Goal: Task Accomplishment & Management: Manage account settings

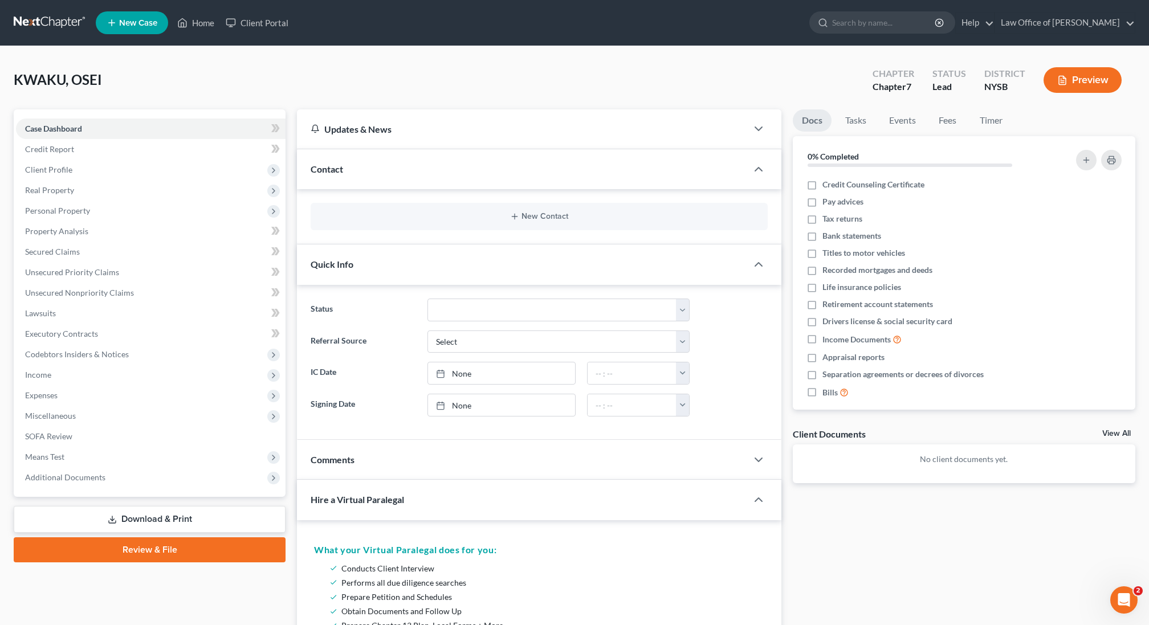
click at [365, 486] on div "Hire a Virtual Paralegal" at bounding box center [514, 499] width 434 height 39
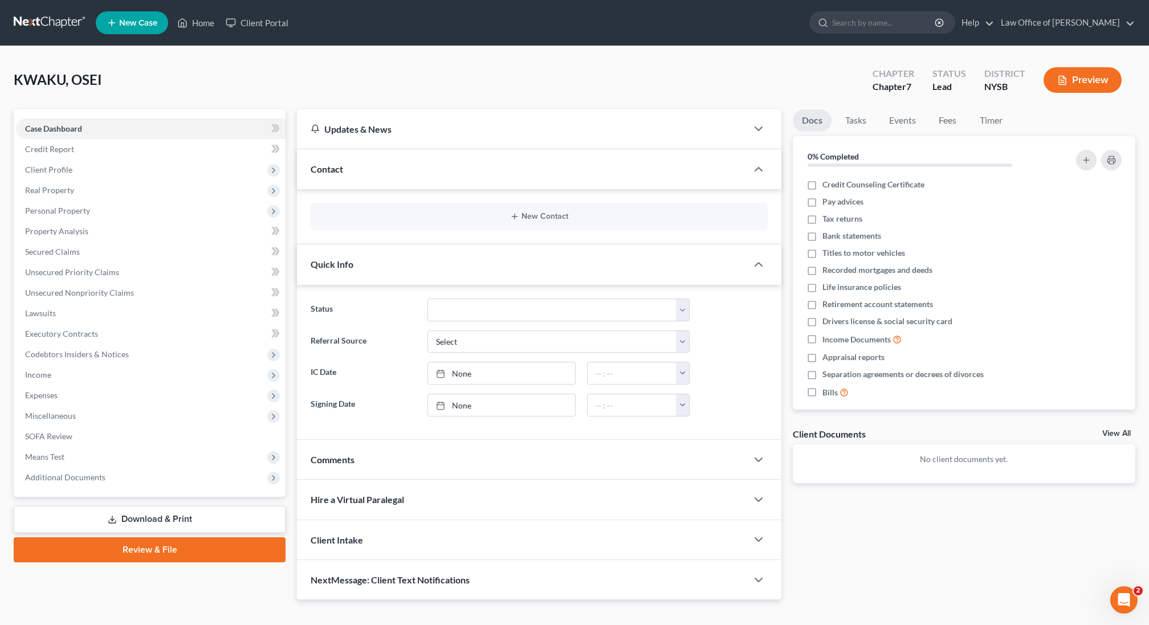
click at [392, 262] on div "Quick Info" at bounding box center [522, 264] width 450 height 39
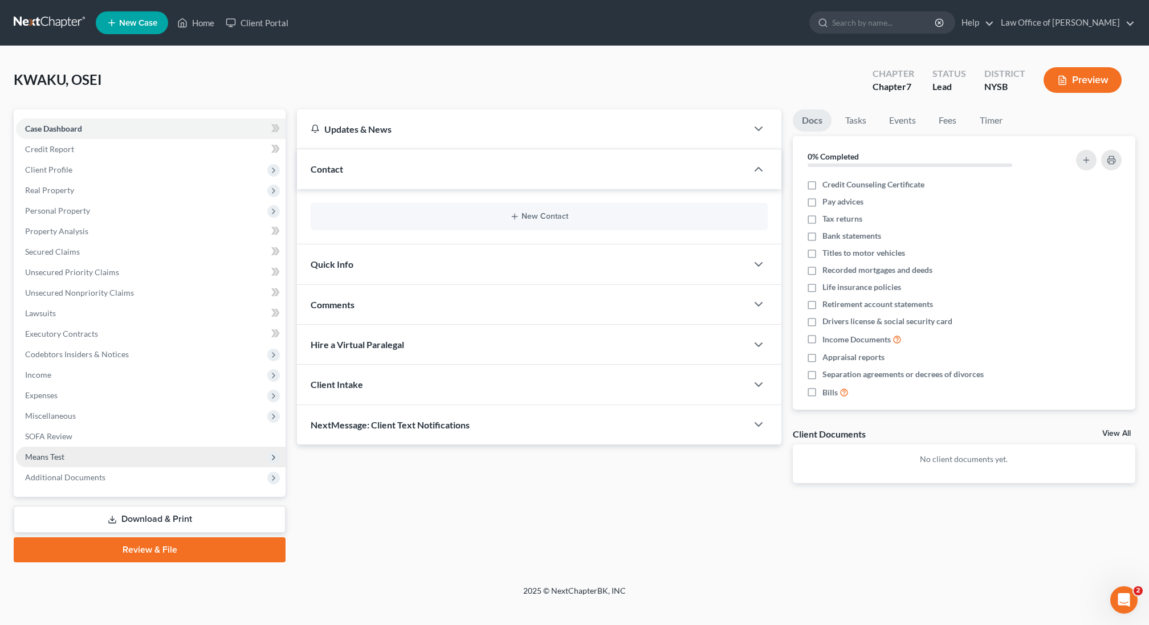
click at [119, 453] on span "Means Test" at bounding box center [151, 457] width 270 height 21
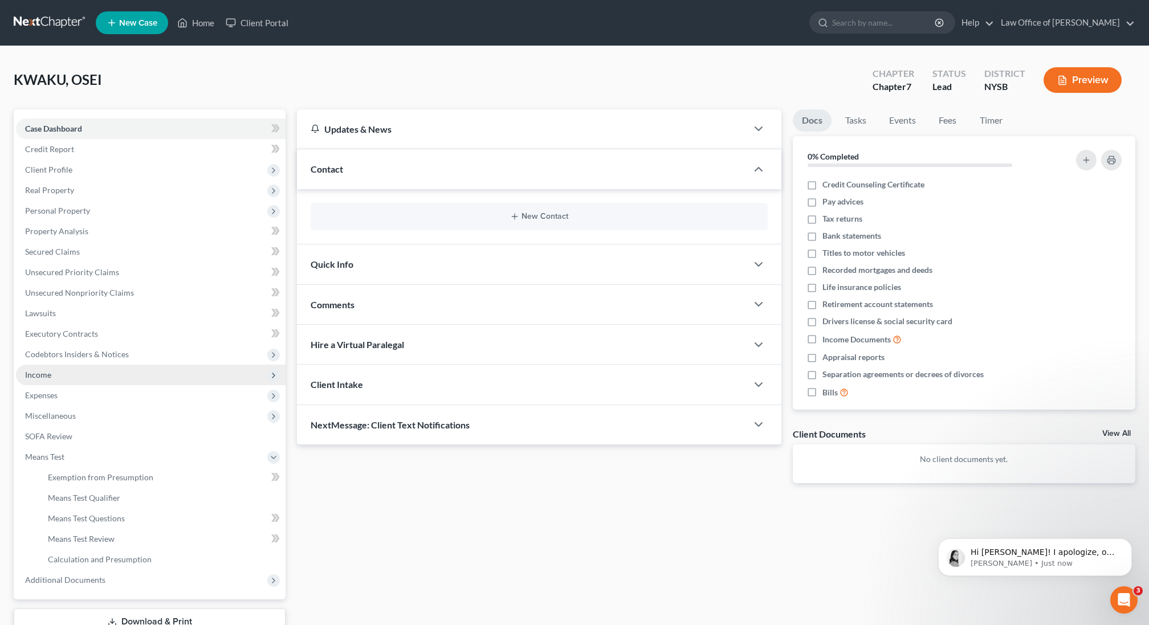
click at [74, 375] on span "Income" at bounding box center [151, 375] width 270 height 21
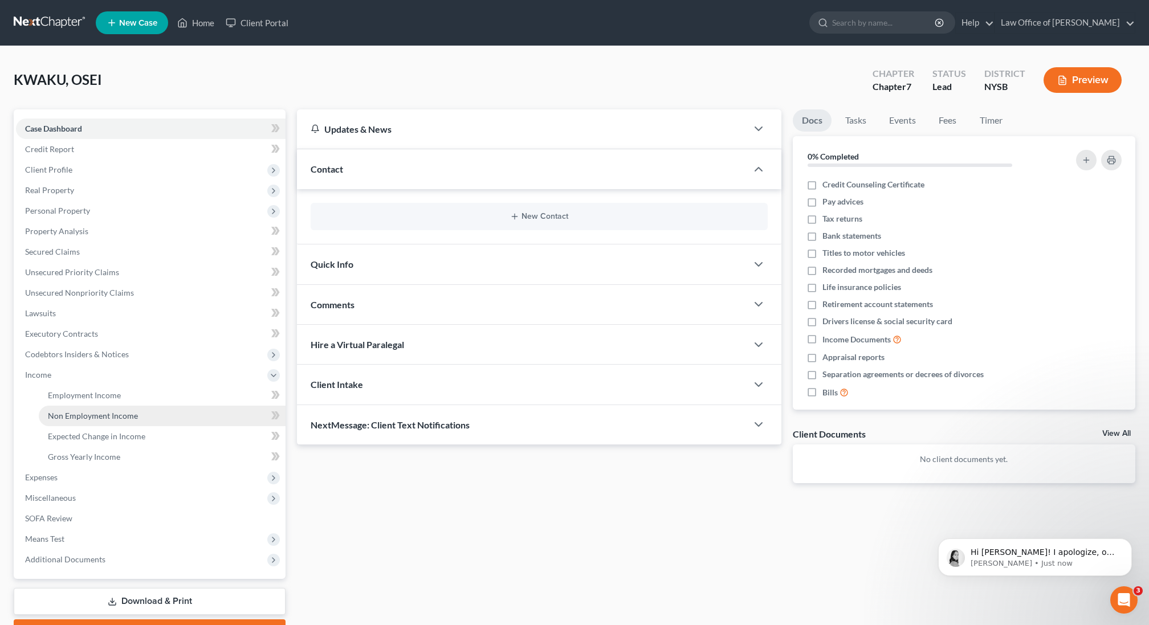
click at [84, 421] on link "Non Employment Income" at bounding box center [162, 416] width 247 height 21
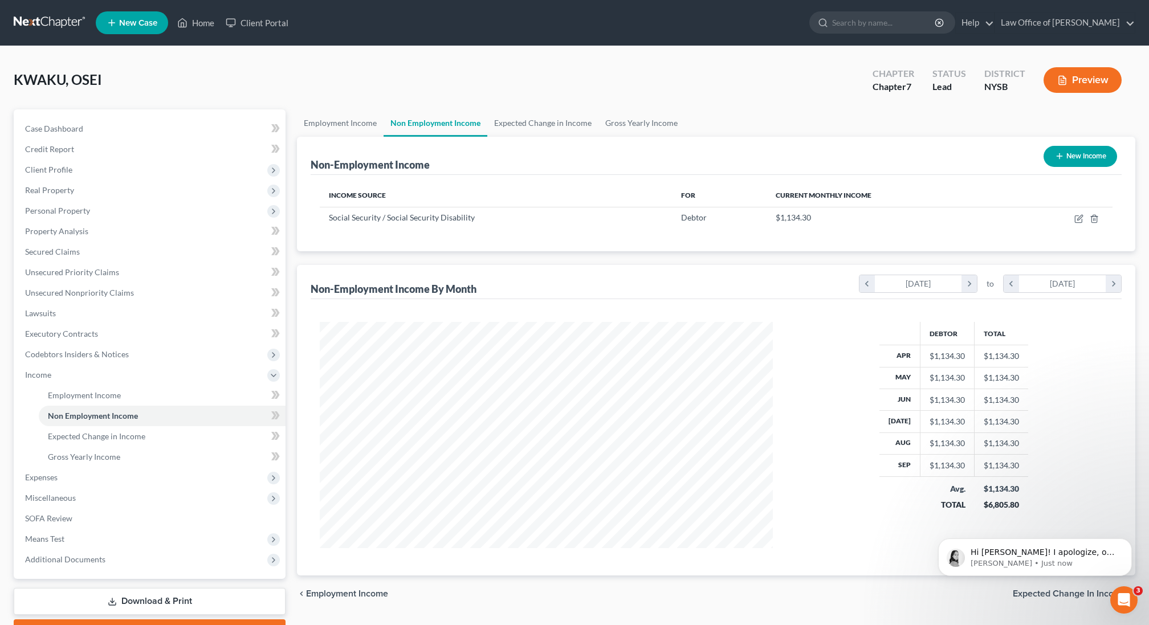
scroll to position [226, 475]
click at [1080, 218] on icon "button" at bounding box center [1079, 217] width 5 height 5
select select "4"
select select "0"
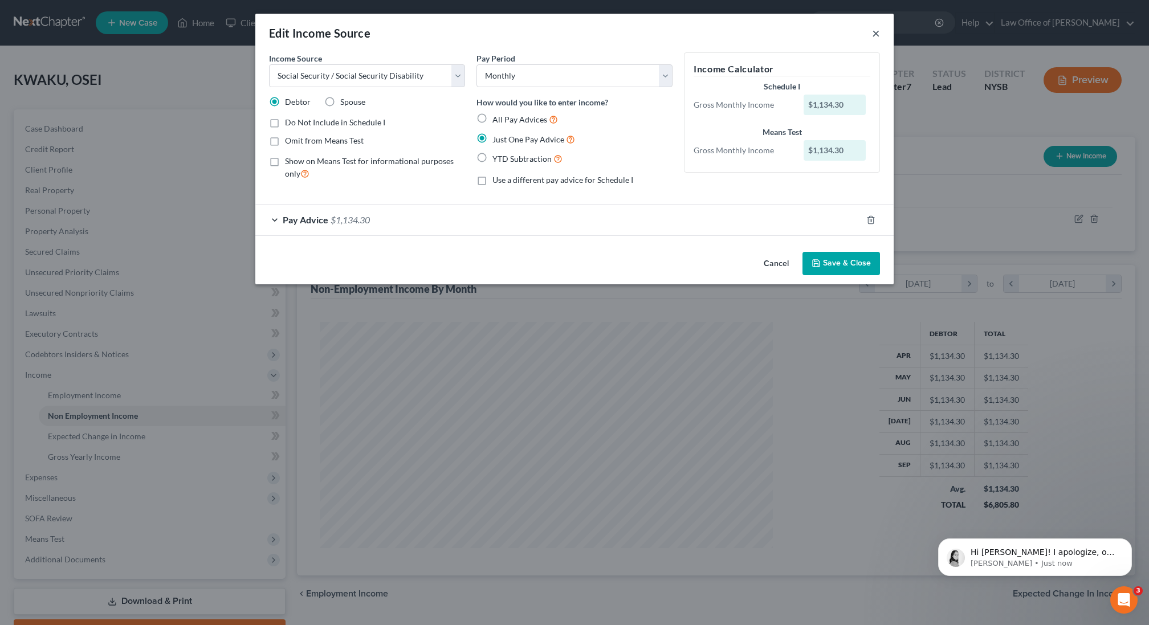
click at [874, 31] on button "×" at bounding box center [876, 33] width 8 height 14
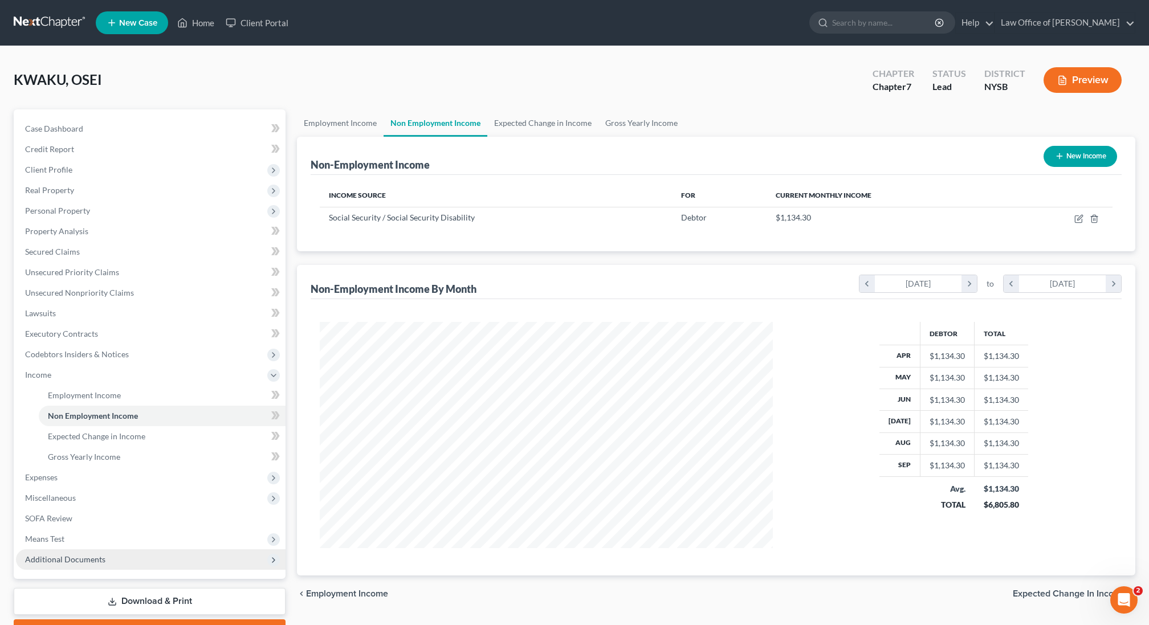
click at [72, 550] on span "Additional Documents" at bounding box center [151, 560] width 270 height 21
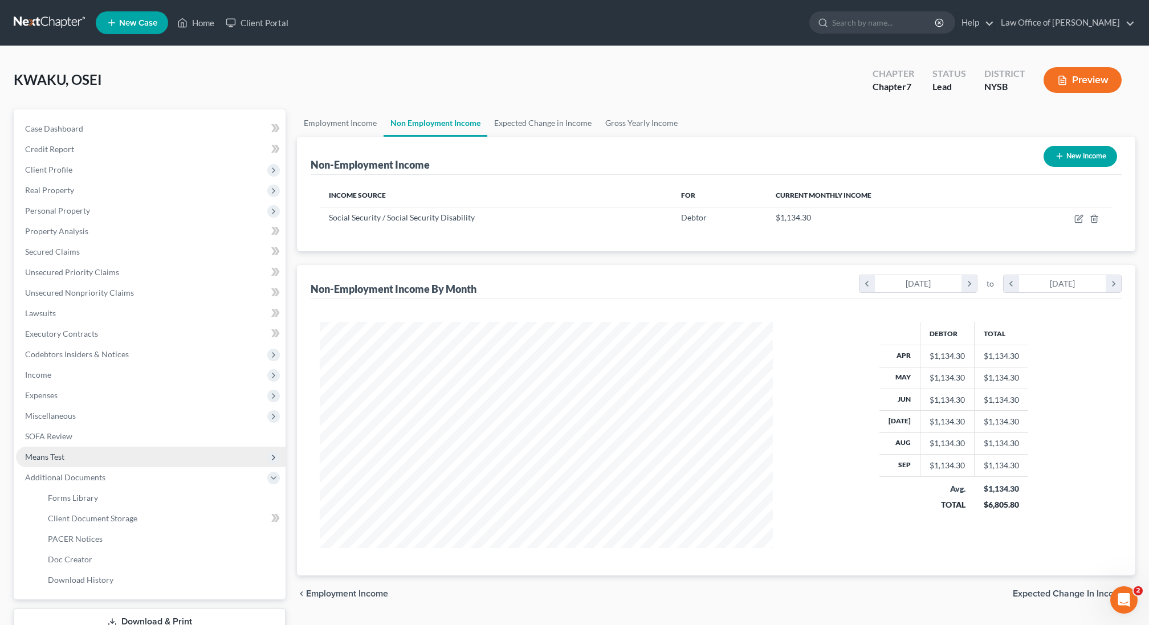
click at [85, 454] on span "Means Test" at bounding box center [151, 457] width 270 height 21
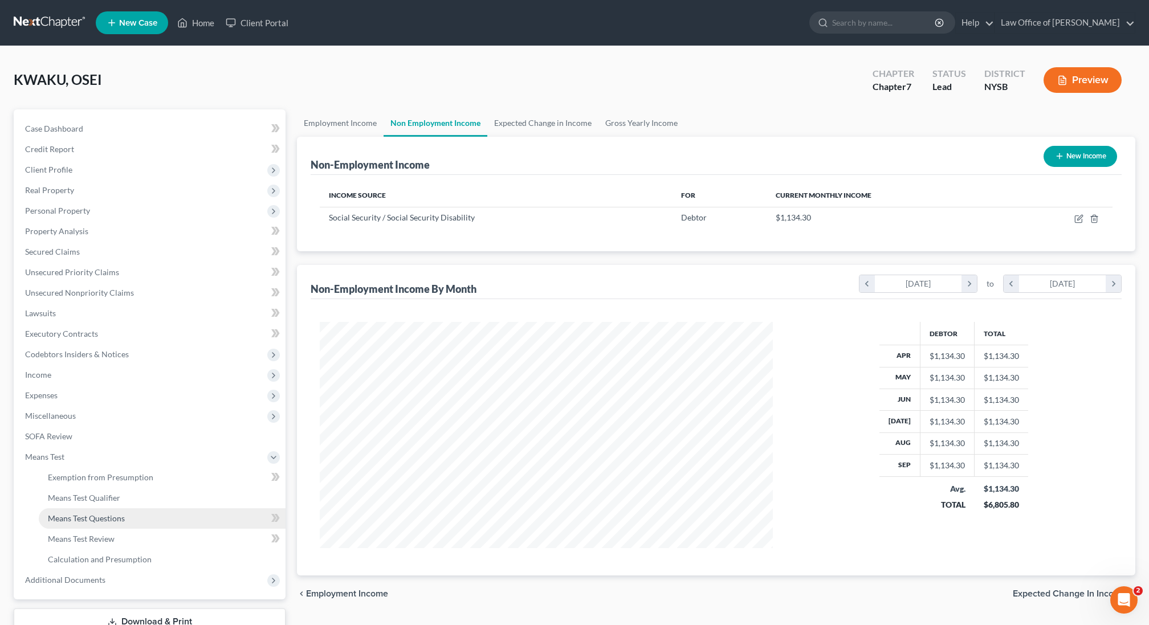
click at [112, 516] on span "Means Test Questions" at bounding box center [86, 519] width 77 height 10
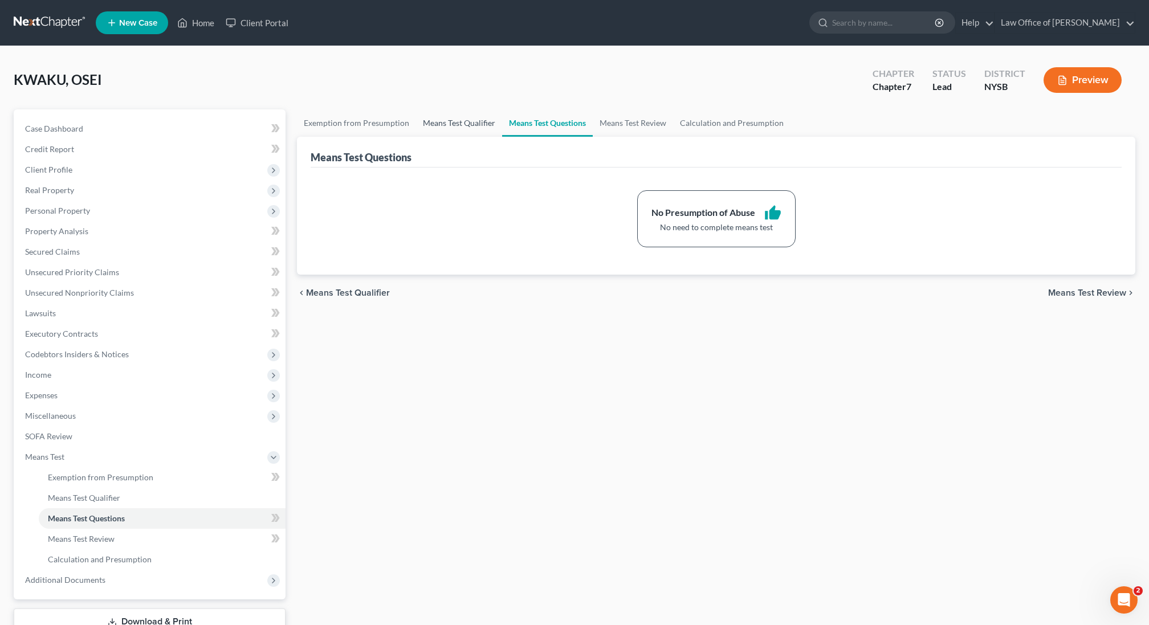
click at [443, 121] on link "Means Test Qualifier" at bounding box center [459, 122] width 86 height 27
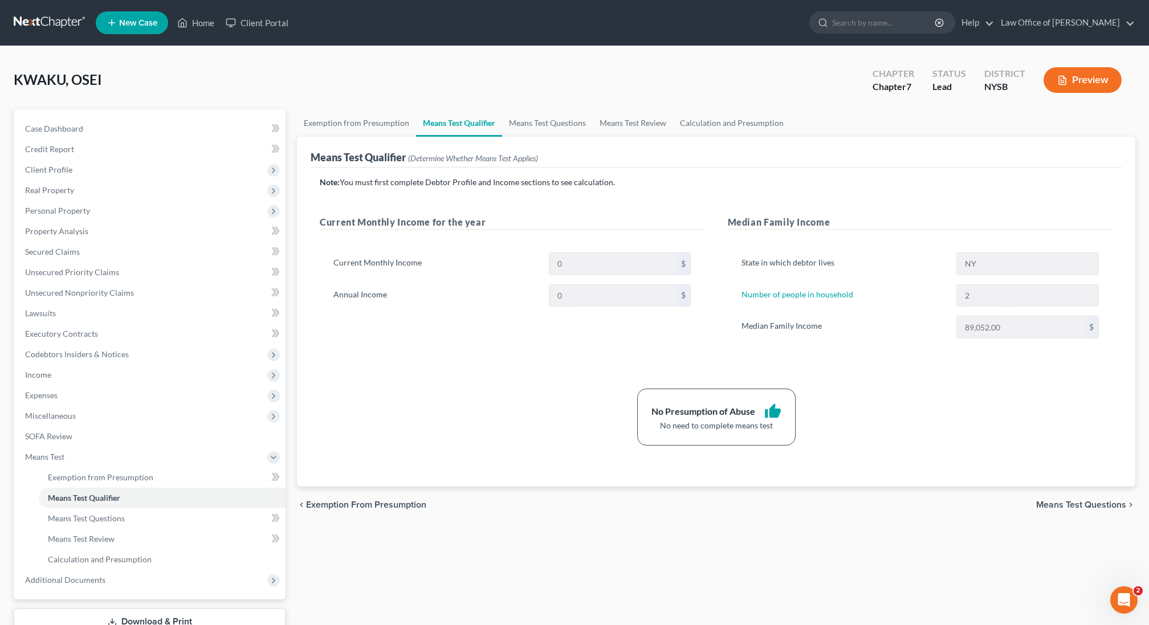
click at [1068, 71] on button "Preview" at bounding box center [1083, 80] width 78 height 26
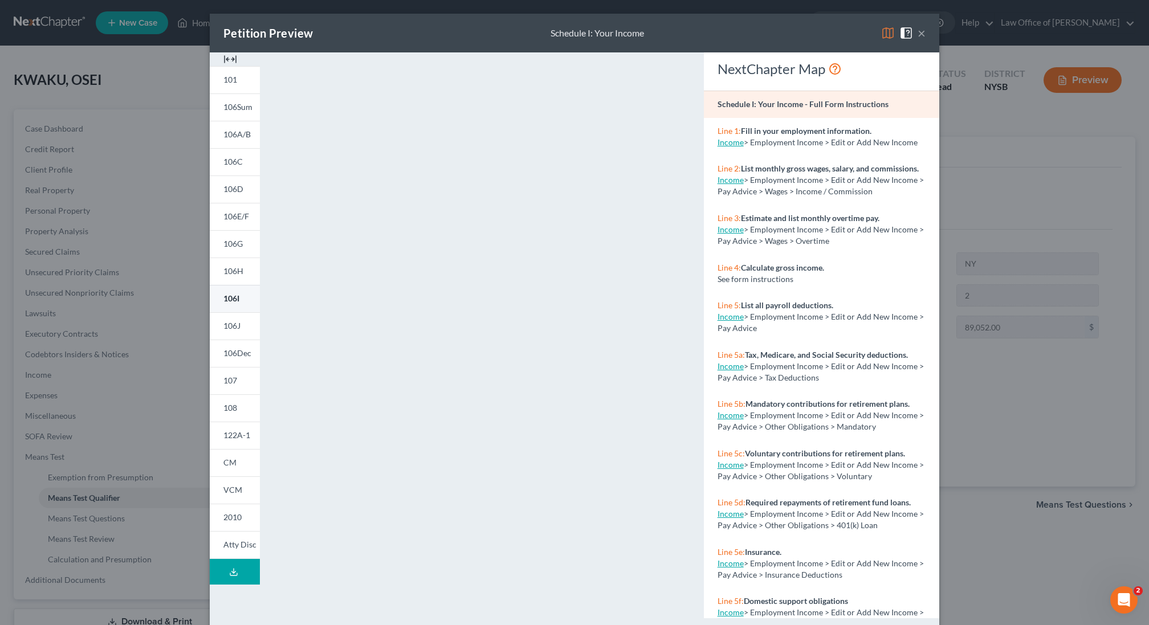
click at [237, 296] on span "106I" at bounding box center [231, 299] width 16 height 10
click at [922, 34] on button "×" at bounding box center [922, 33] width 8 height 14
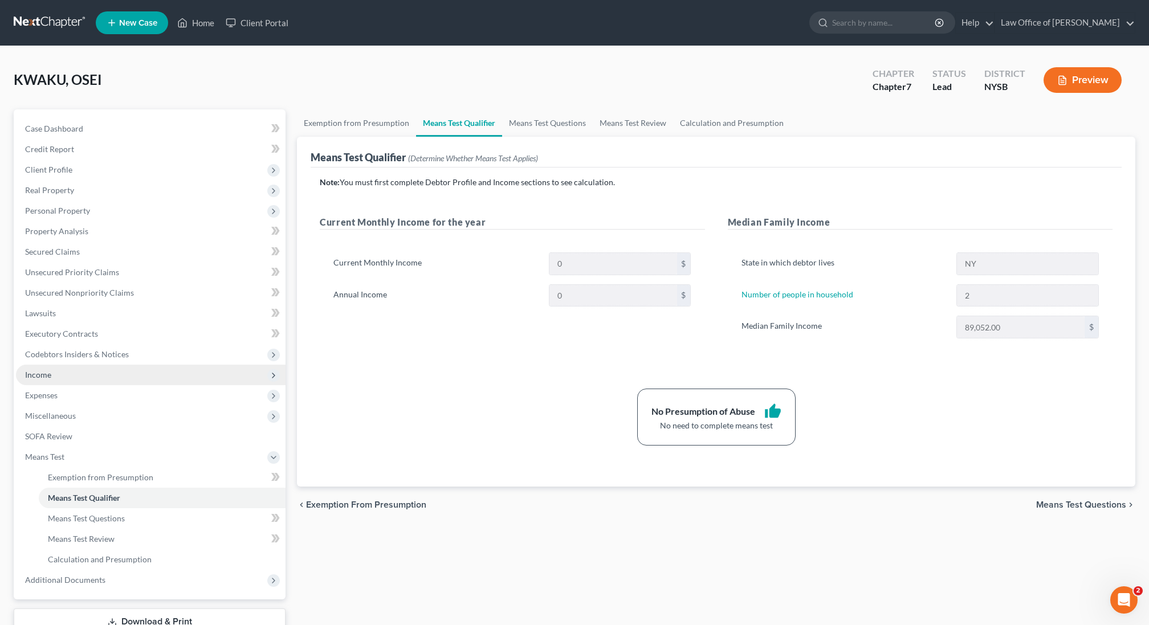
click at [92, 378] on span "Income" at bounding box center [151, 375] width 270 height 21
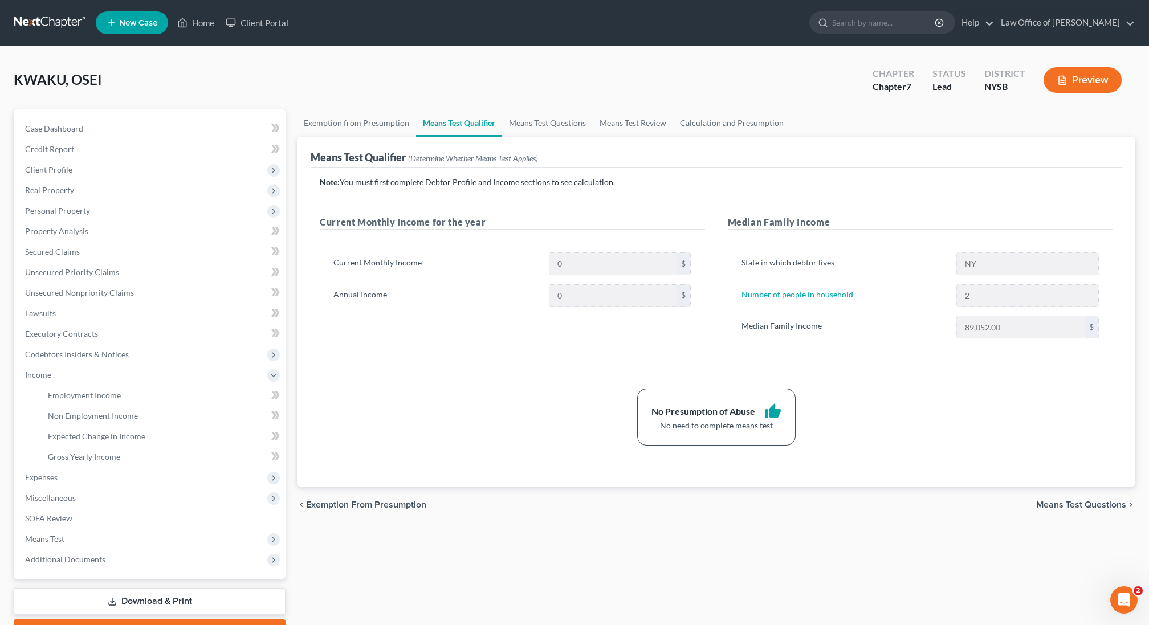
click at [1071, 69] on button "Preview" at bounding box center [1083, 80] width 78 height 26
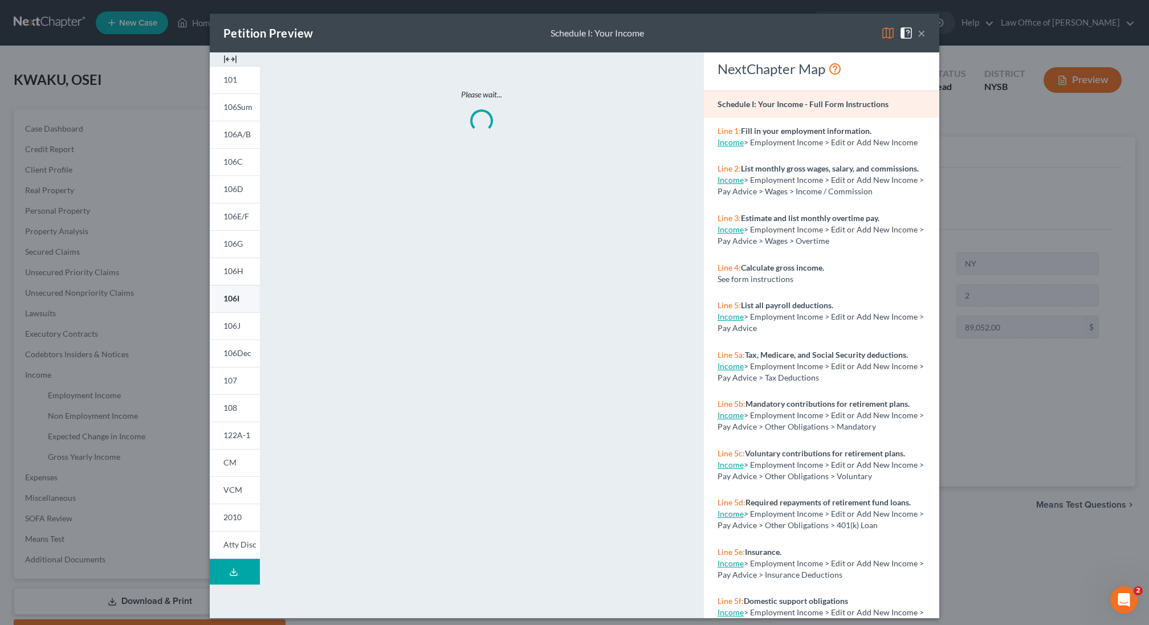
click at [227, 304] on link "106I" at bounding box center [235, 298] width 50 height 27
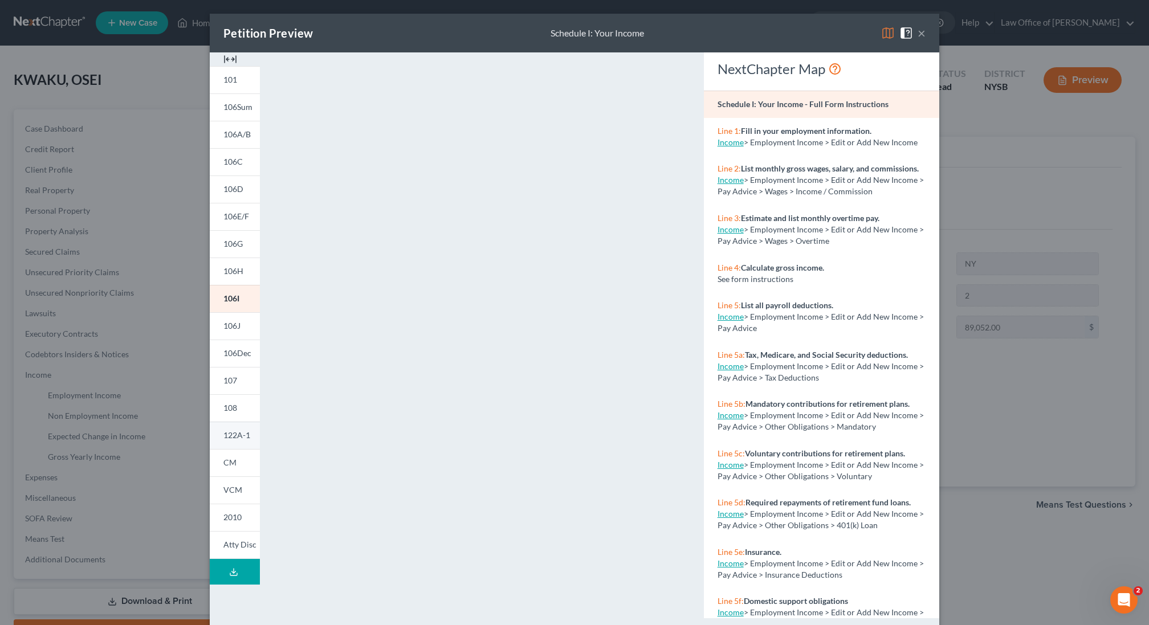
click at [241, 436] on span "122A-1" at bounding box center [236, 435] width 27 height 10
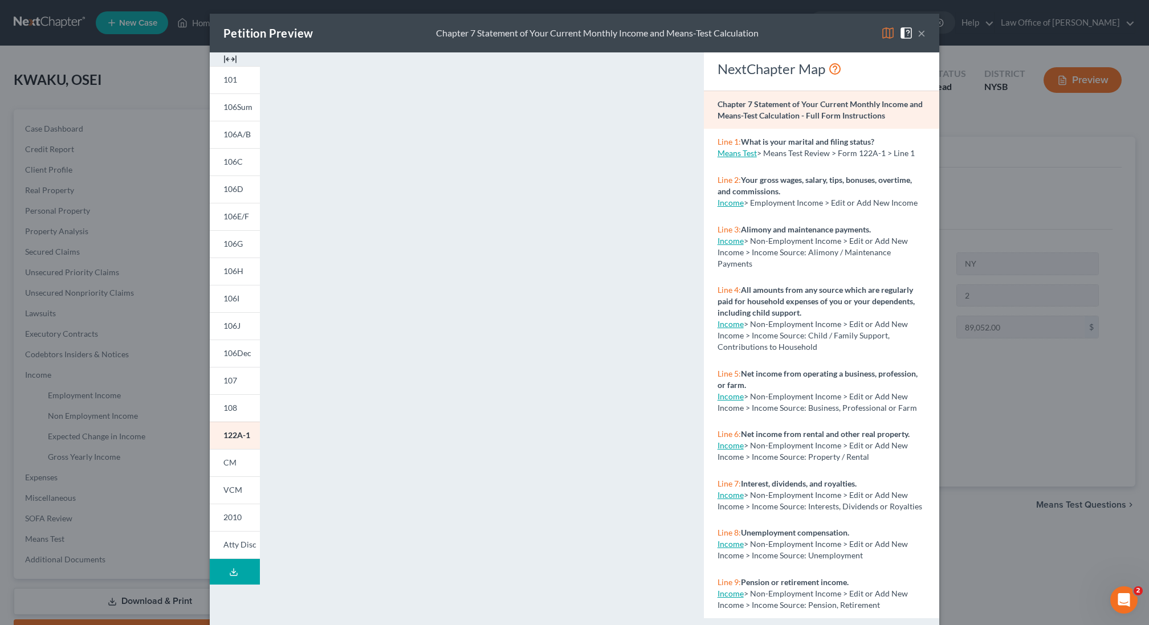
click at [922, 34] on button "×" at bounding box center [922, 33] width 8 height 14
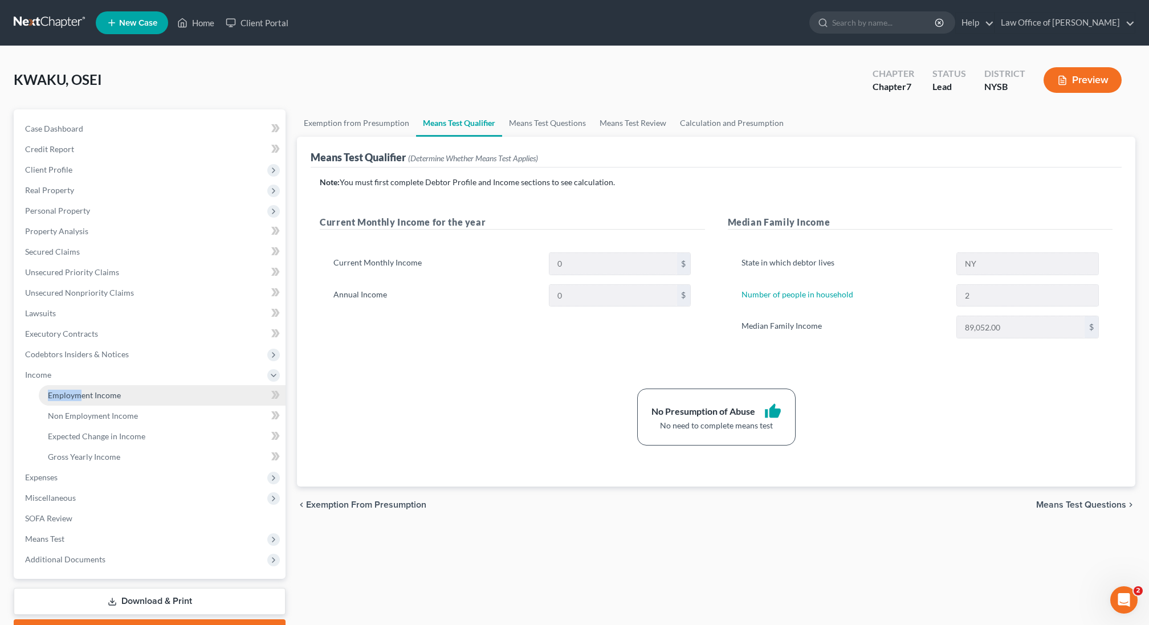
drag, startPoint x: 73, startPoint y: 373, endPoint x: 79, endPoint y: 393, distance: 20.4
click at [79, 393] on li "Income Employment Income Non Employment Income Expected Change in Income Gross …" at bounding box center [151, 416] width 270 height 103
click at [82, 393] on span "Employment Income" at bounding box center [84, 395] width 73 height 10
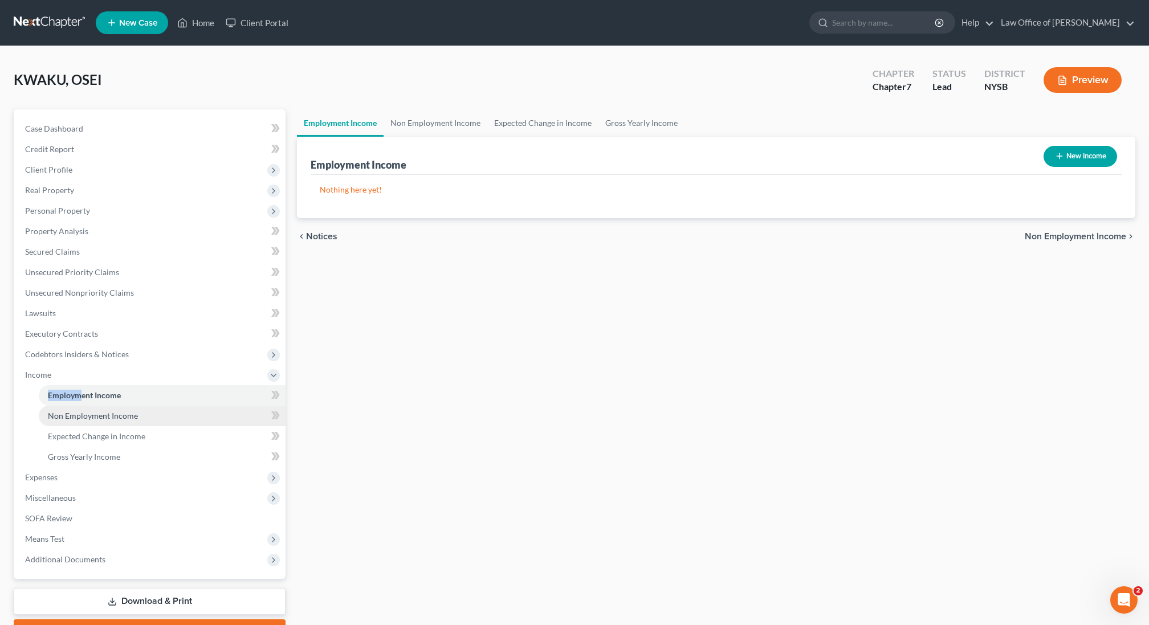
click at [108, 418] on span "Non Employment Income" at bounding box center [93, 416] width 90 height 10
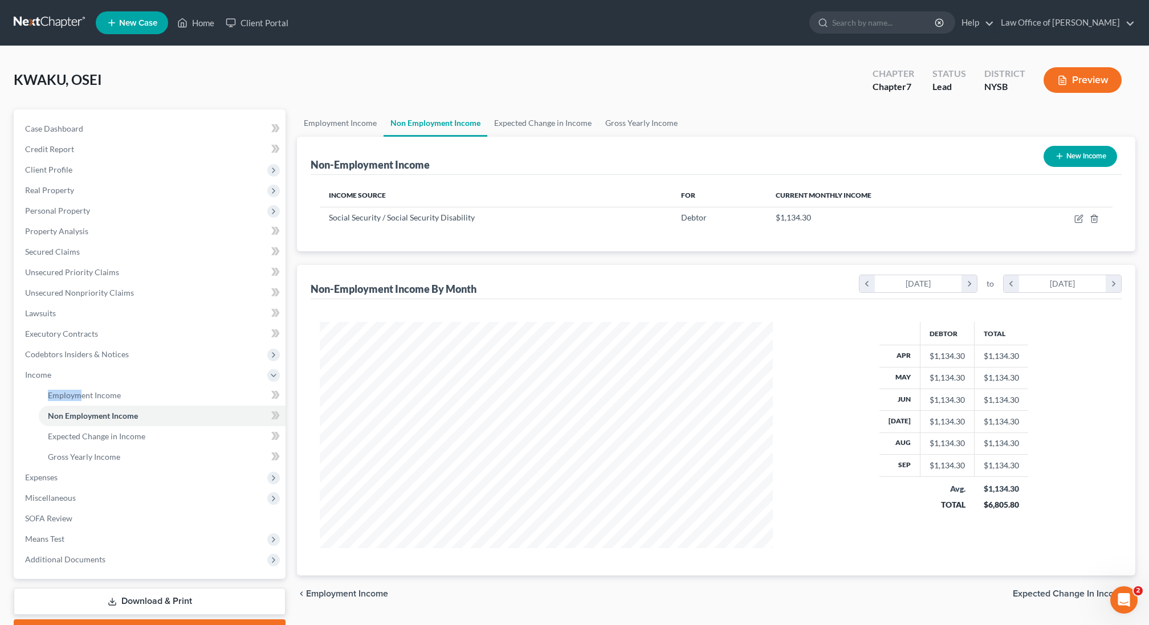
scroll to position [226, 475]
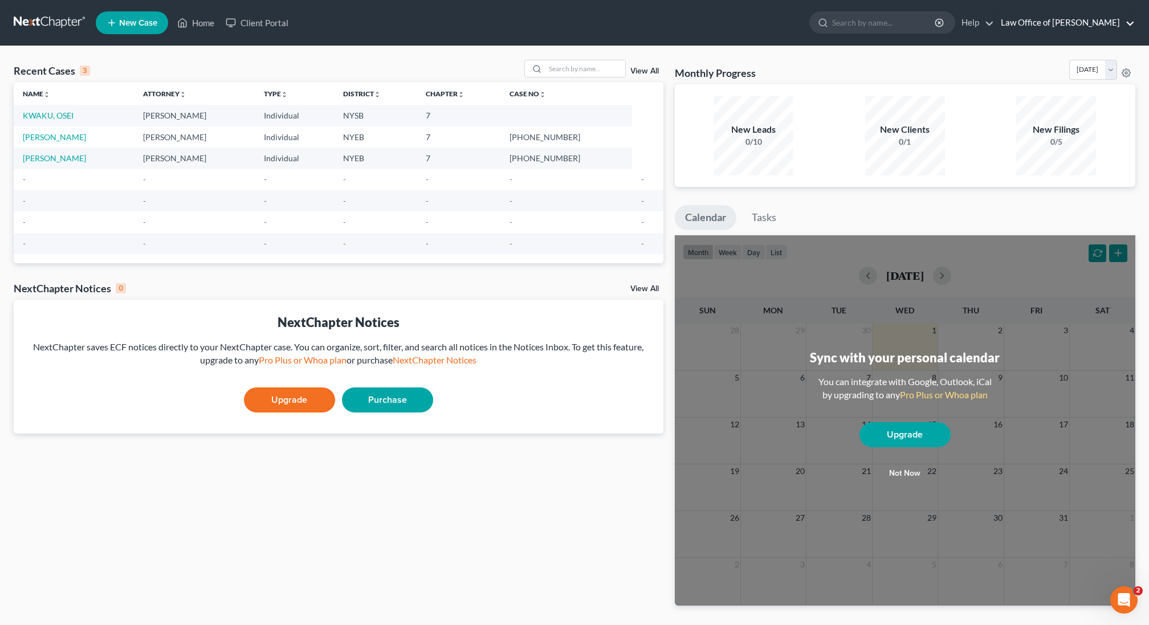
click at [1046, 26] on link "Law Office of [PERSON_NAME]" at bounding box center [1065, 23] width 140 height 21
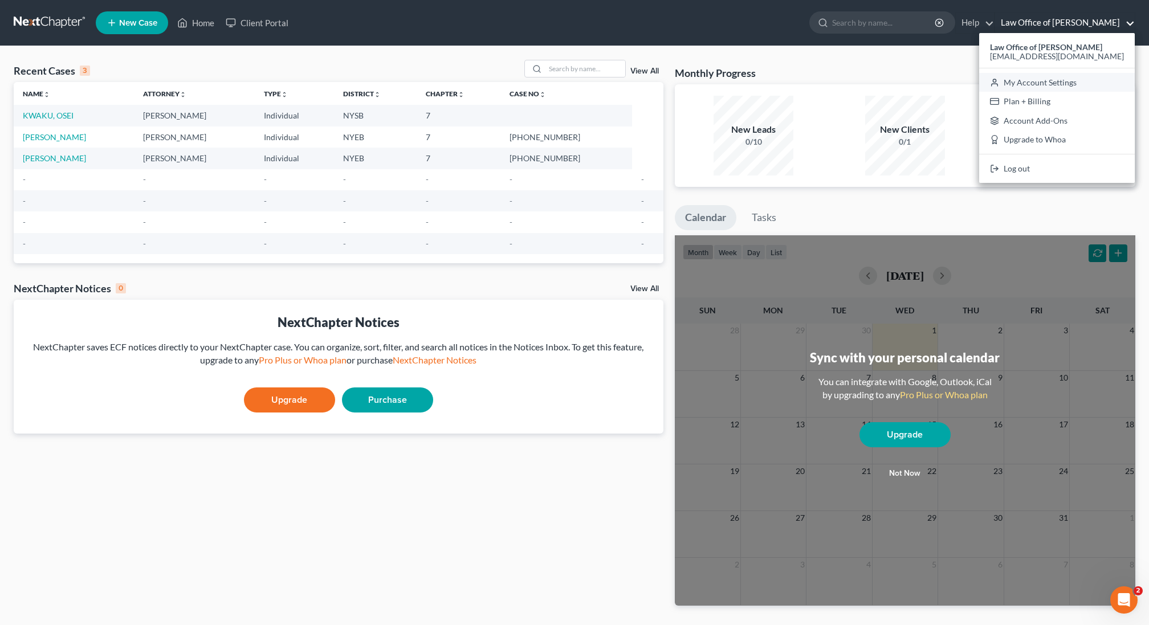
click at [1021, 82] on link "My Account Settings" at bounding box center [1057, 82] width 156 height 19
select select "24"
select select "35"
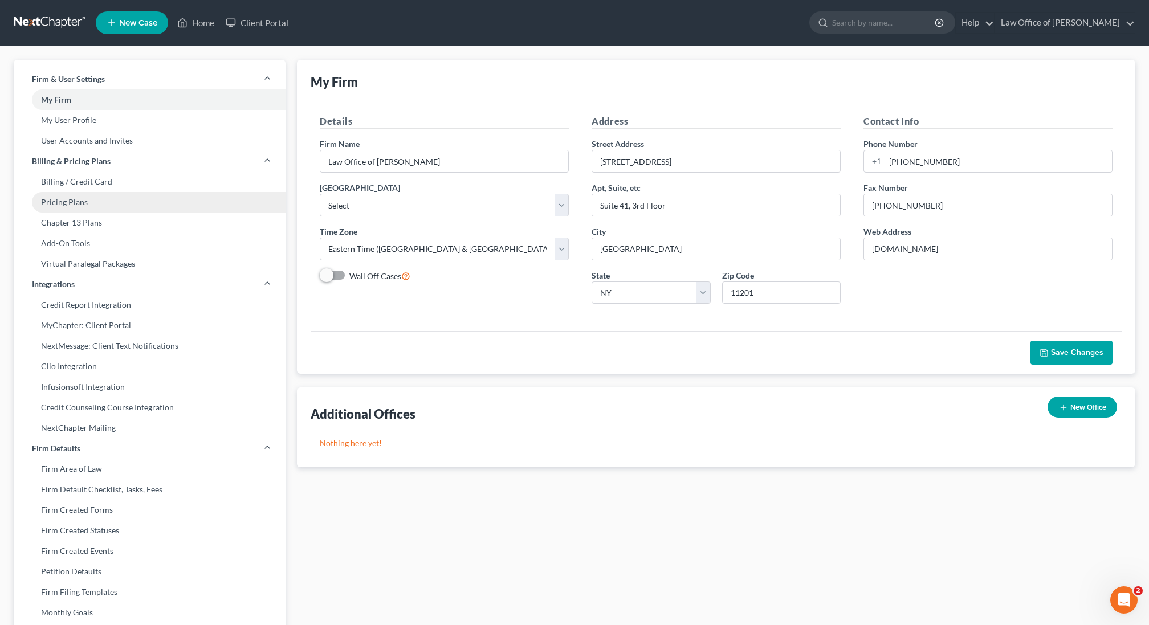
click at [109, 206] on link "Pricing Plans" at bounding box center [150, 202] width 272 height 21
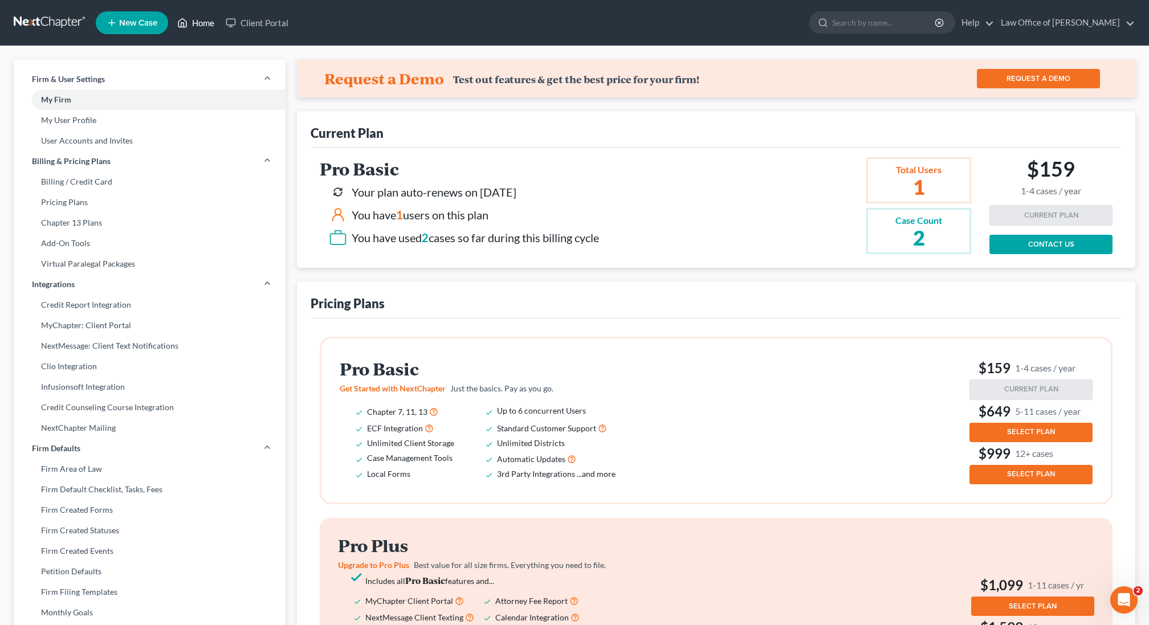
click at [195, 26] on link "Home" at bounding box center [196, 23] width 48 height 21
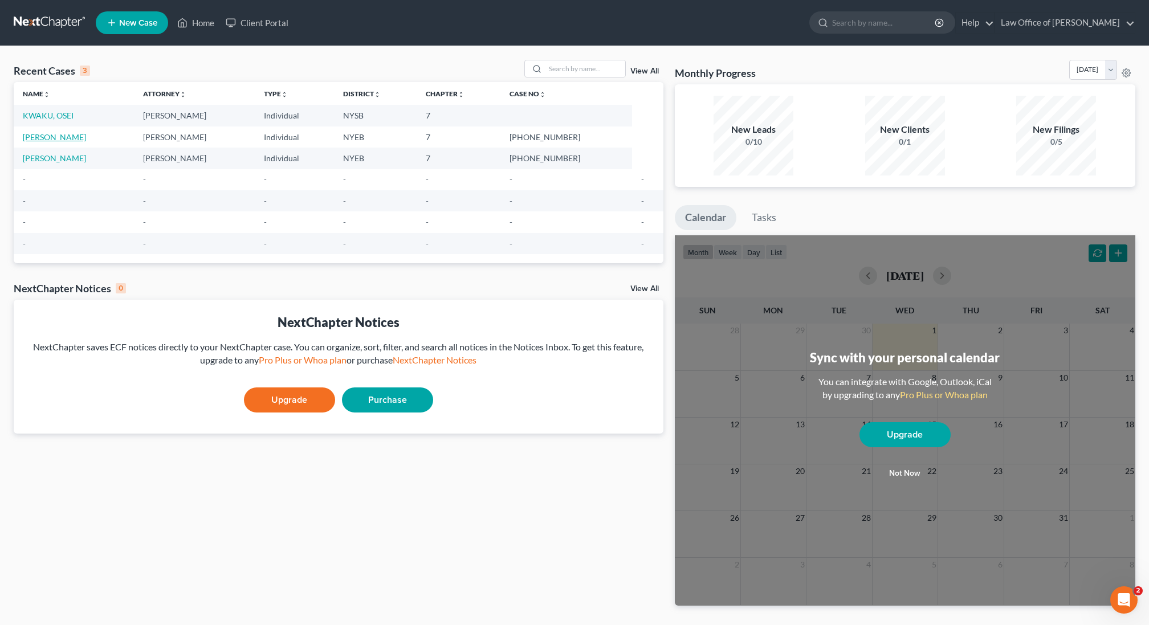
click at [46, 135] on link "[PERSON_NAME]" at bounding box center [54, 137] width 63 height 10
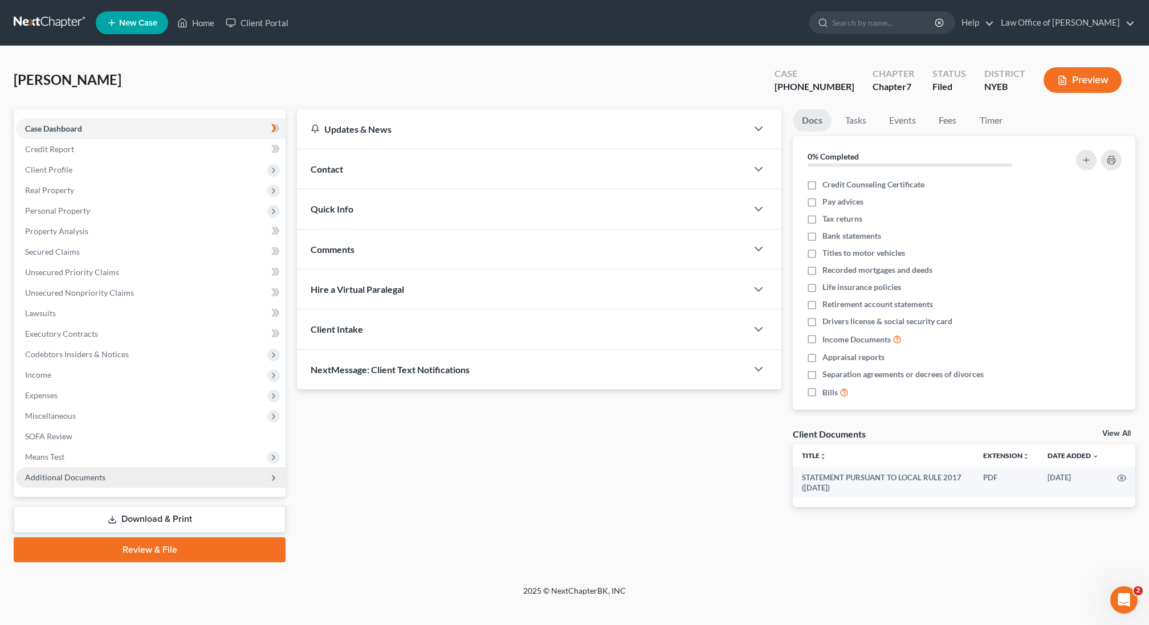
click at [109, 475] on span "Additional Documents" at bounding box center [151, 477] width 270 height 21
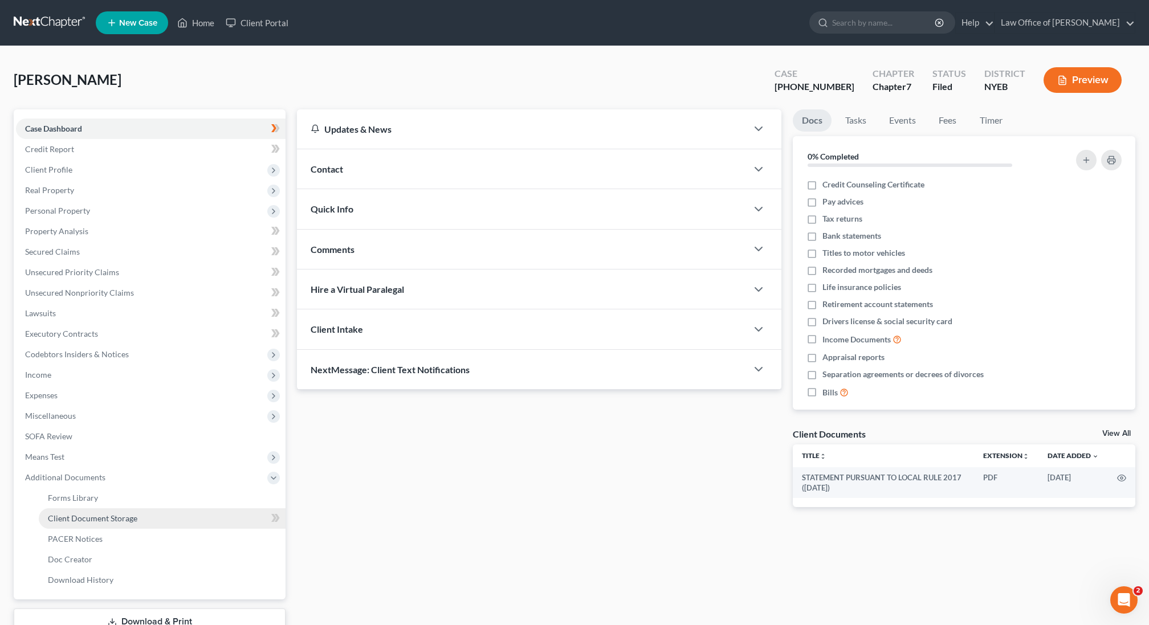
click at [110, 522] on span "Client Document Storage" at bounding box center [92, 519] width 89 height 10
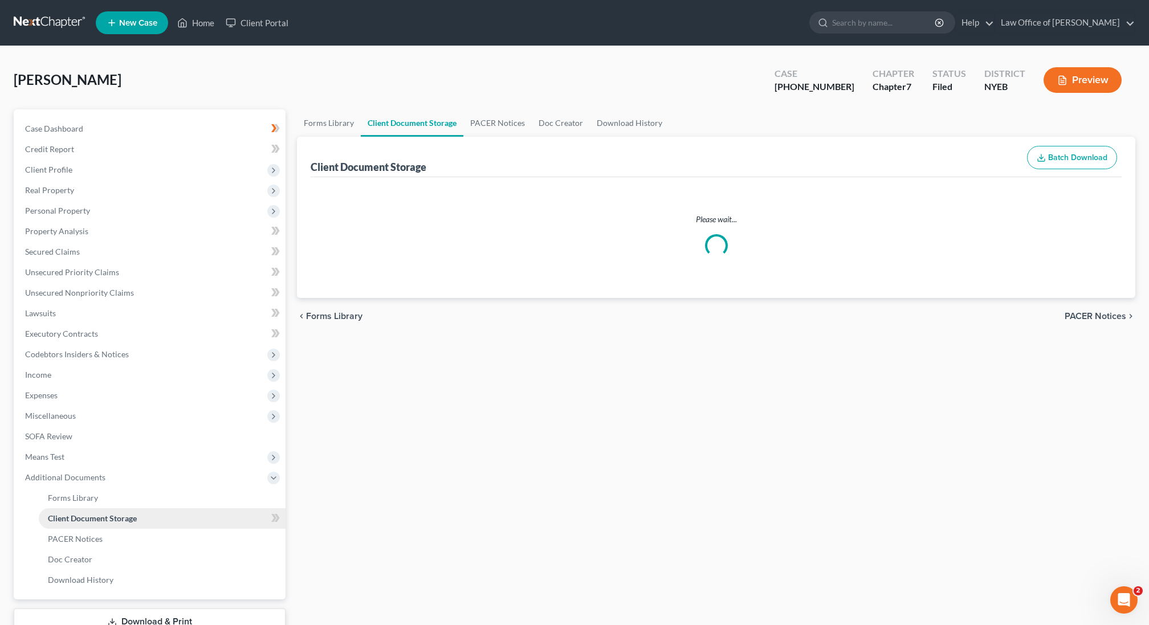
select select "2"
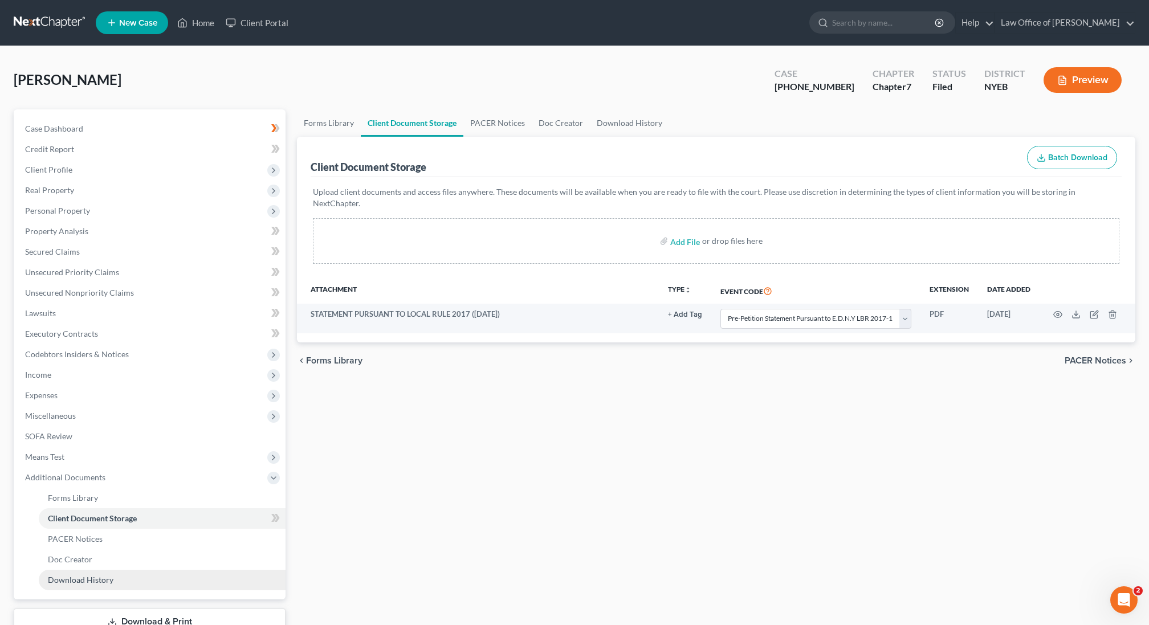
click at [96, 578] on span "Download History" at bounding box center [81, 580] width 66 height 10
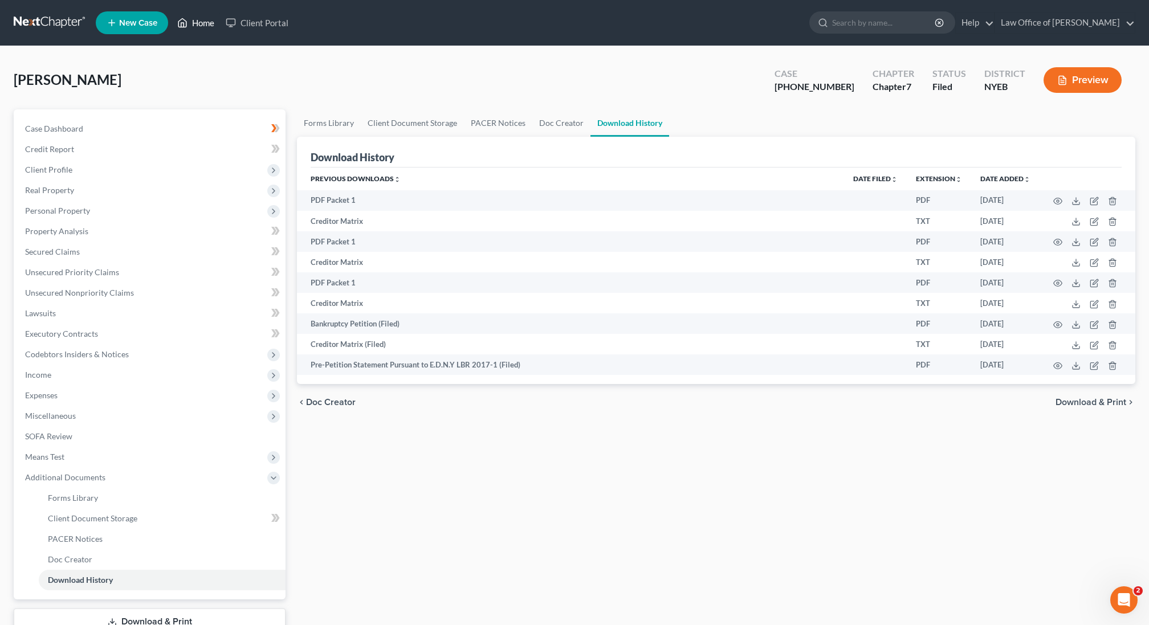
click at [187, 25] on icon at bounding box center [183, 23] width 8 height 9
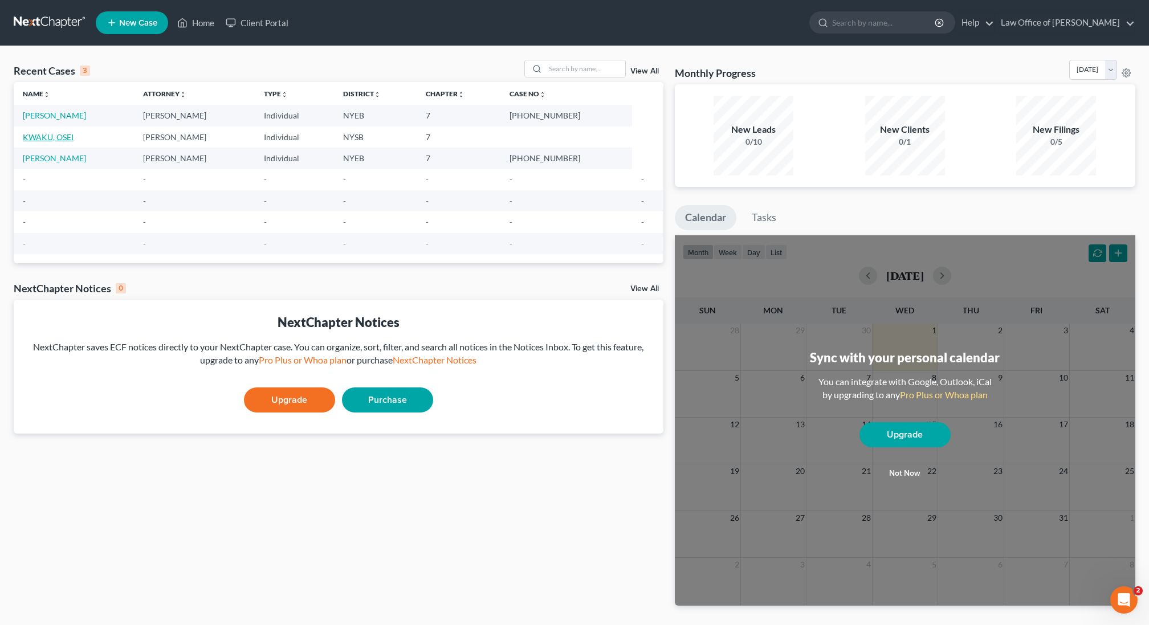
click at [57, 138] on link "KWAKU, OSEI" at bounding box center [48, 137] width 51 height 10
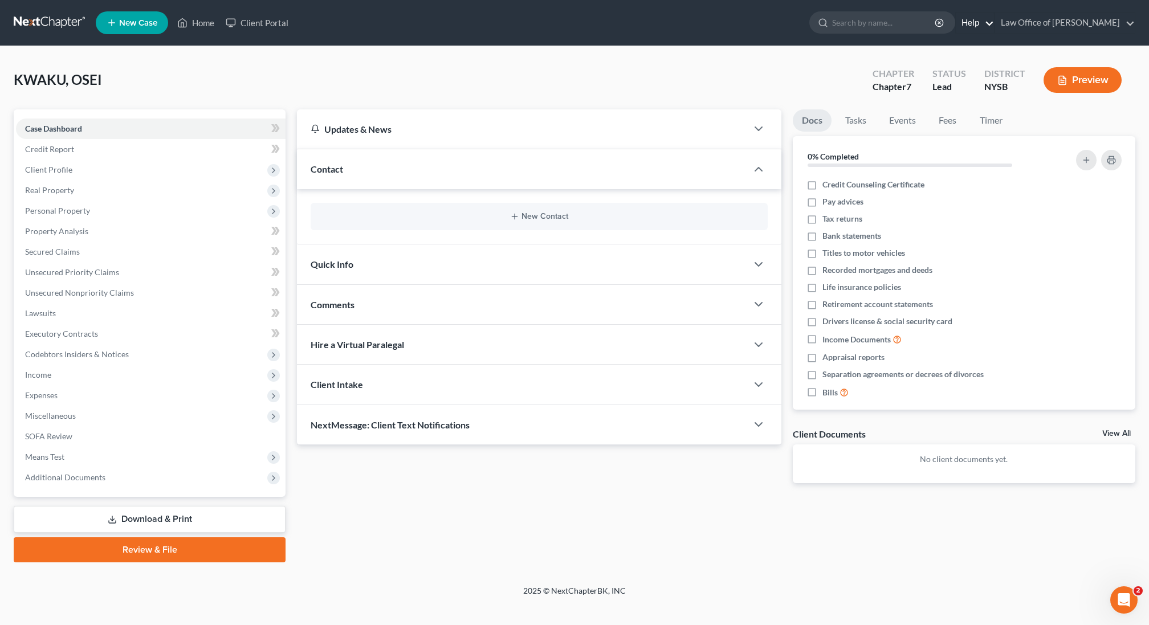
click at [959, 19] on link "Help" at bounding box center [975, 23] width 38 height 21
click at [681, 80] on div "KWAKU, OSEI Upgraded Chapter Chapter 7 Status Lead District NYSB Preview" at bounding box center [575, 85] width 1122 height 50
click at [111, 477] on span "Additional Documents" at bounding box center [151, 477] width 270 height 21
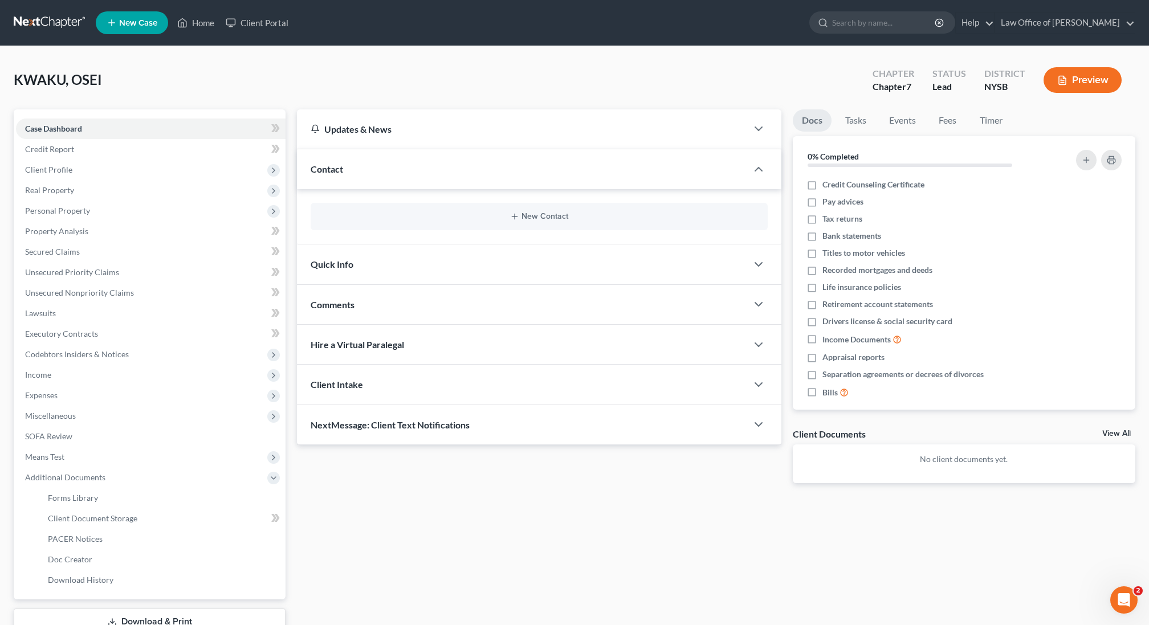
click at [321, 532] on div "Updates & News × [US_STATE][GEOGRAPHIC_DATA] Notes: Take a look at NextChapter'…" at bounding box center [716, 387] width 850 height 556
click at [233, 473] on span "Additional Documents" at bounding box center [151, 477] width 270 height 21
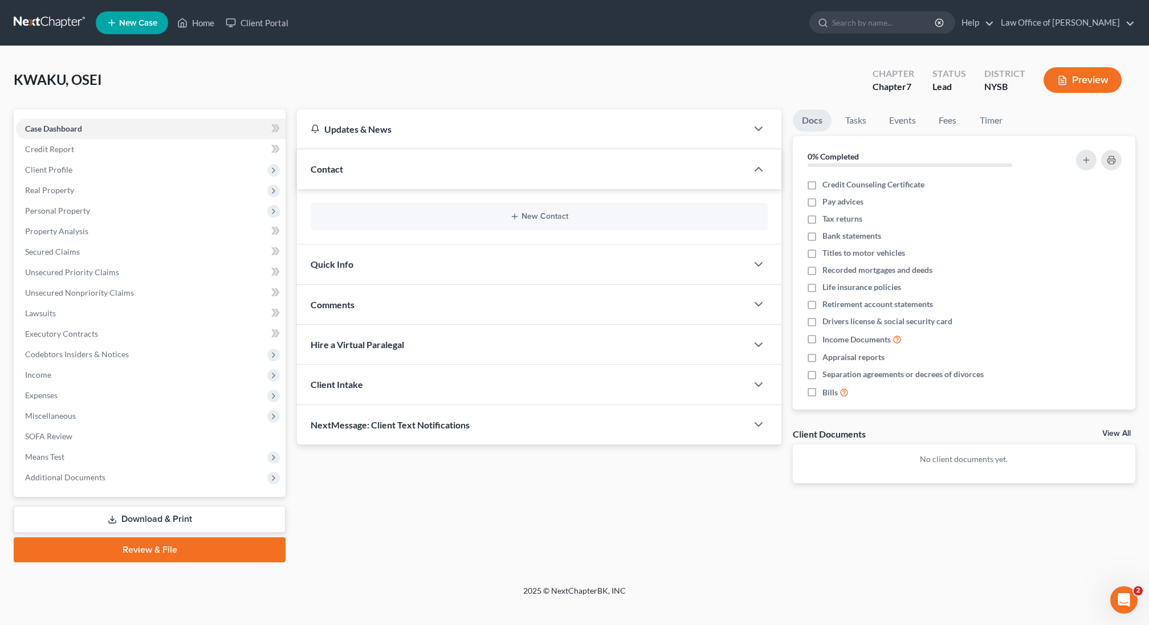
click at [169, 515] on link "Download & Print" at bounding box center [150, 519] width 272 height 27
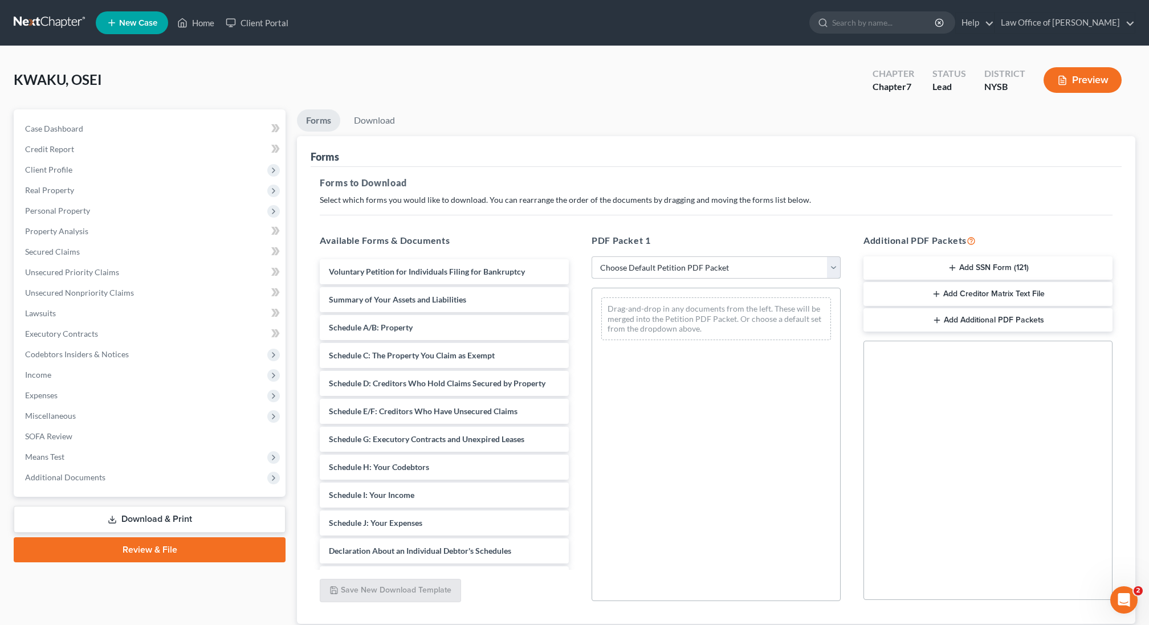
click at [726, 261] on select "Choose Default Petition PDF Packet Complete Bankruptcy Petition (all forms and …" at bounding box center [716, 268] width 249 height 23
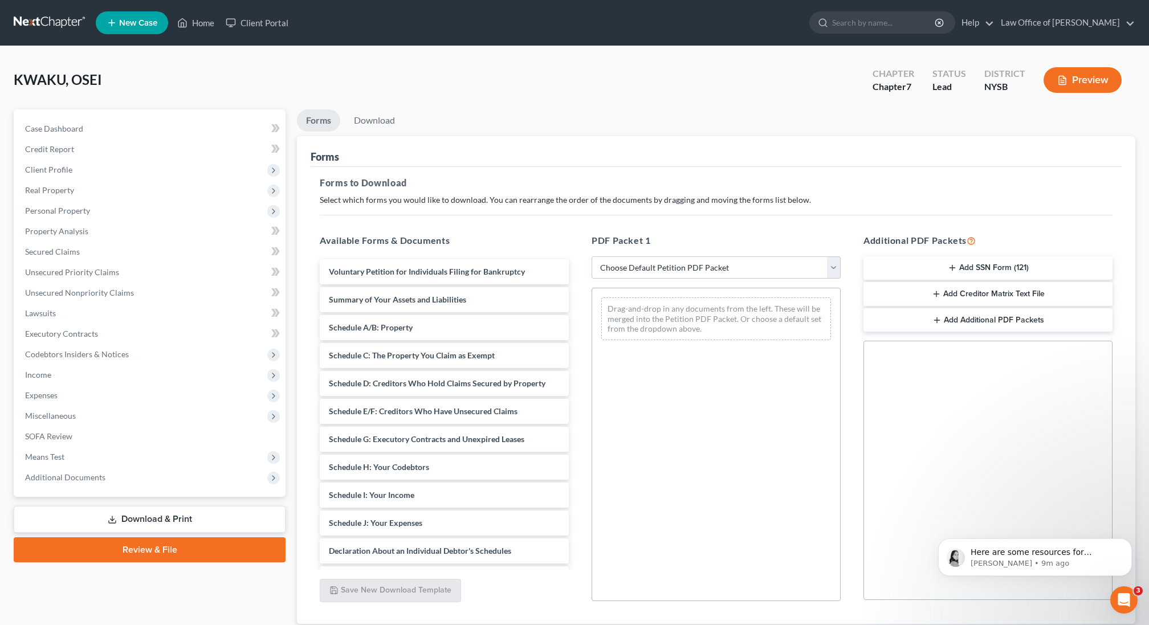
click at [184, 606] on div "Case Dashboard Payments Invoices Payments Payments Credit Report Client Profile" at bounding box center [149, 385] width 283 height 552
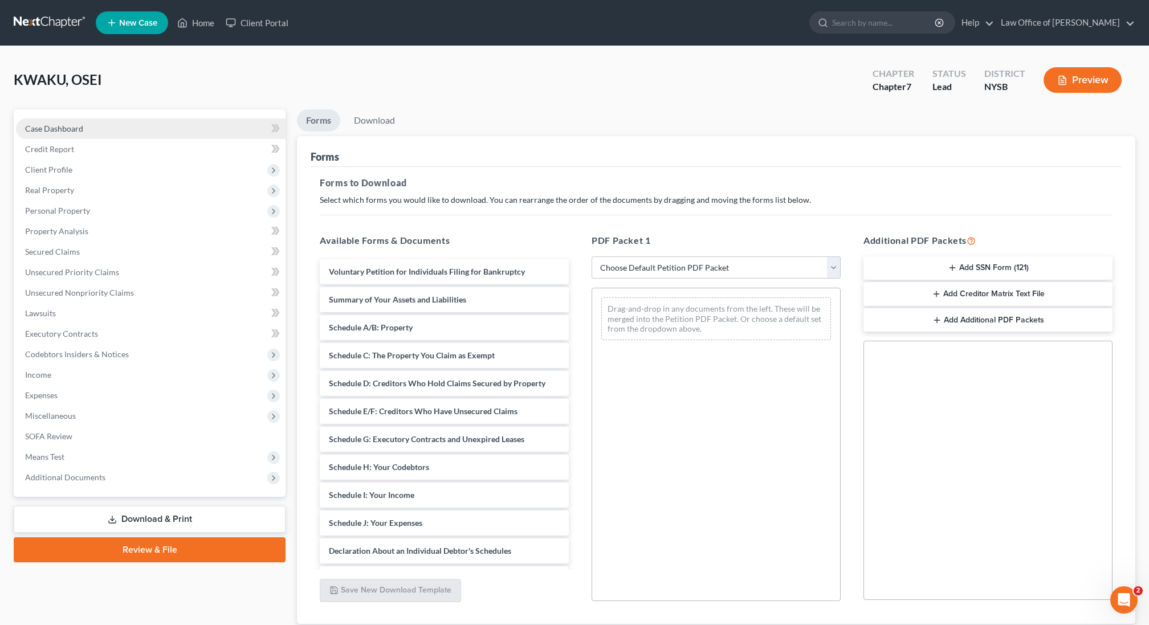
click at [165, 119] on link "Case Dashboard" at bounding box center [151, 129] width 270 height 21
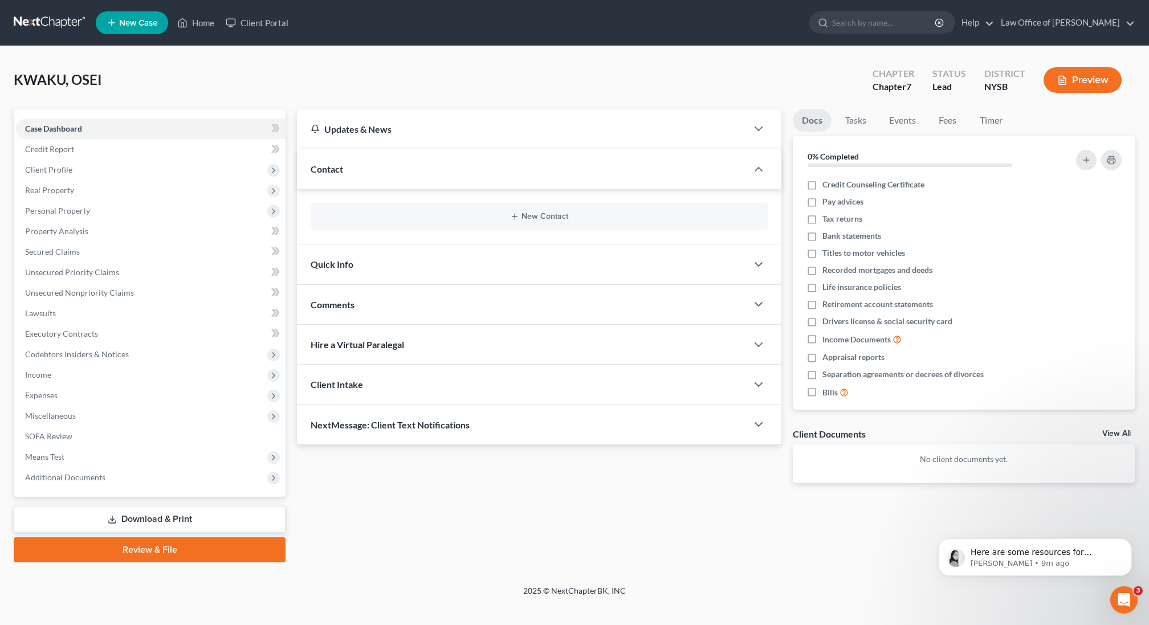
click at [206, 77] on div "KWAKU, OSEI Upgraded Chapter Chapter 7 Status Lead District NYSB Preview" at bounding box center [575, 85] width 1122 height 50
click at [147, 587] on footer "2025 © NextChapterBK, INC" at bounding box center [574, 595] width 1149 height 21
click at [172, 513] on link "Download & Print" at bounding box center [150, 519] width 272 height 27
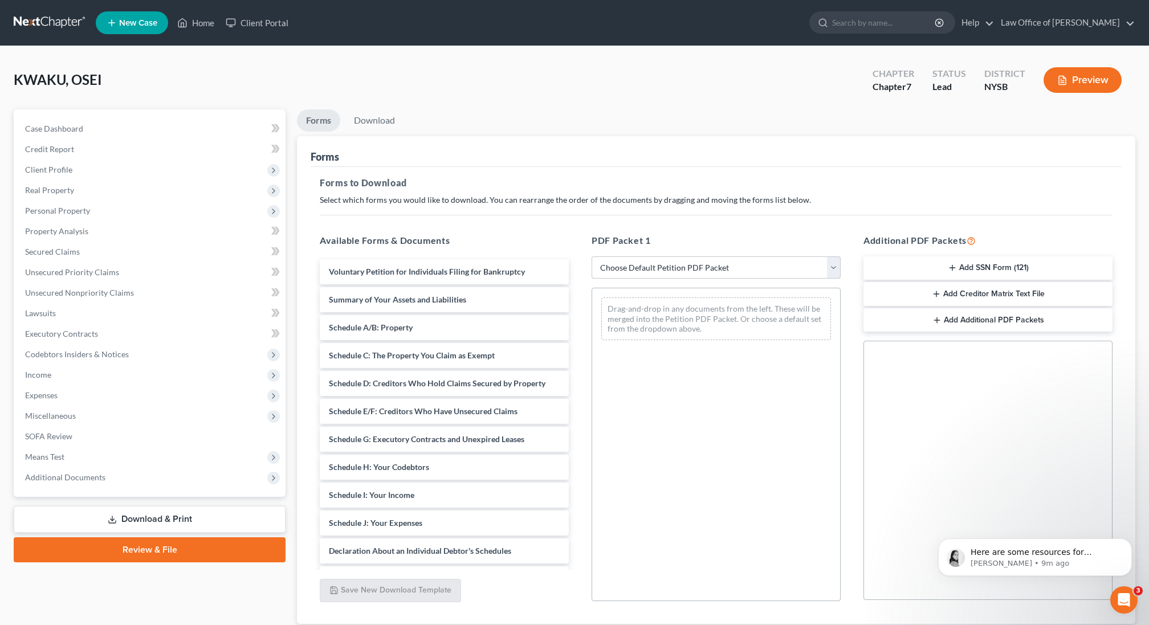
click at [700, 265] on select "Choose Default Petition PDF Packet Complete Bankruptcy Petition (all forms and …" at bounding box center [716, 268] width 249 height 23
select select "0"
click at [592, 257] on select "Choose Default Petition PDF Packet Complete Bankruptcy Petition (all forms and …" at bounding box center [716, 268] width 249 height 23
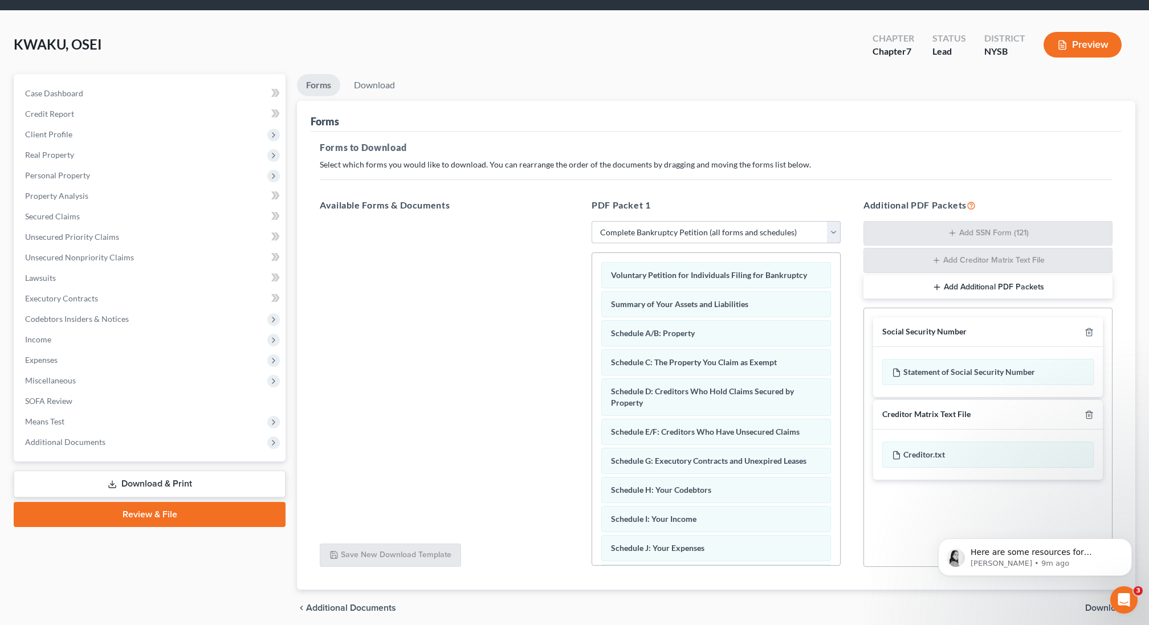
scroll to position [32, 0]
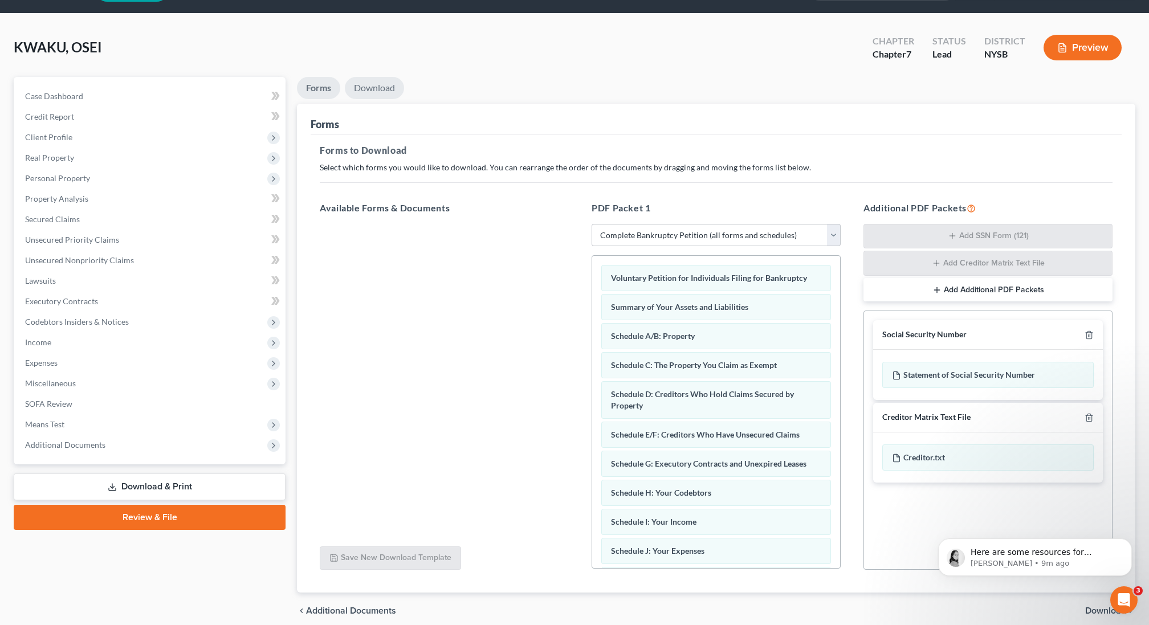
click at [367, 89] on link "Download" at bounding box center [374, 88] width 59 height 22
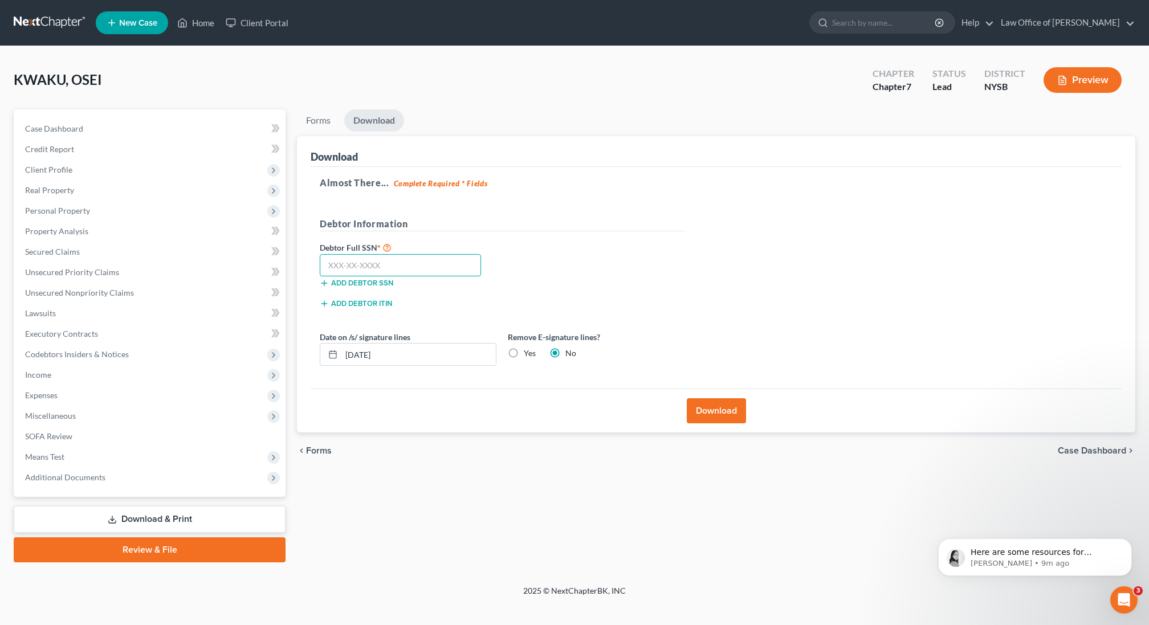
click at [398, 262] on input "text" at bounding box center [400, 265] width 161 height 23
type input "000-00-0000"
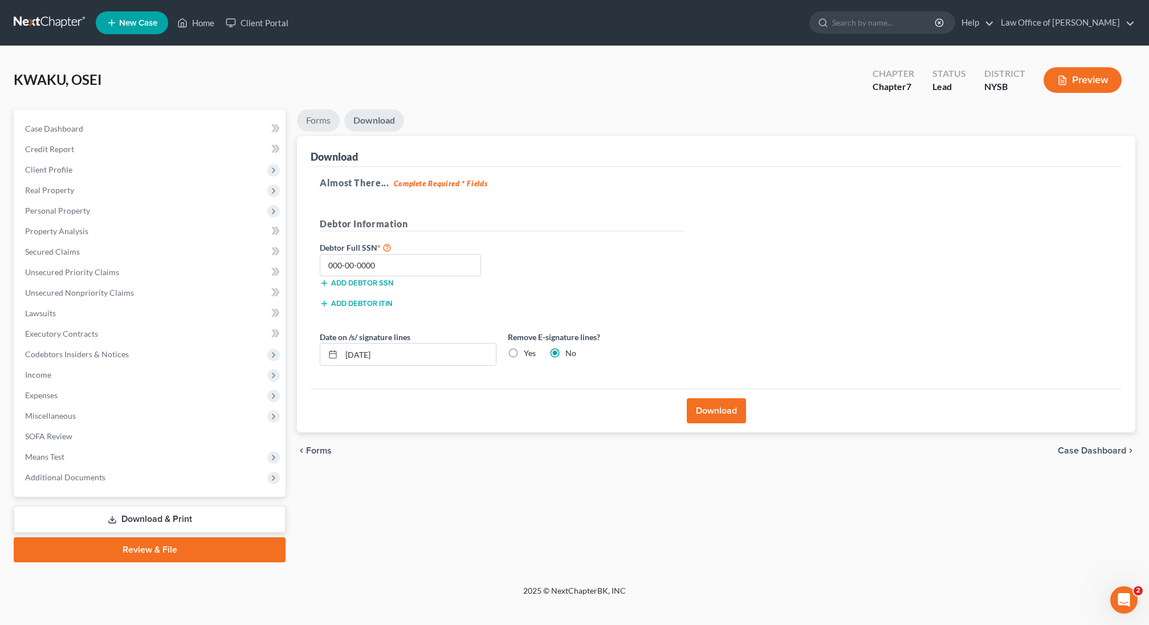
click at [322, 123] on link "Forms" at bounding box center [318, 120] width 43 height 22
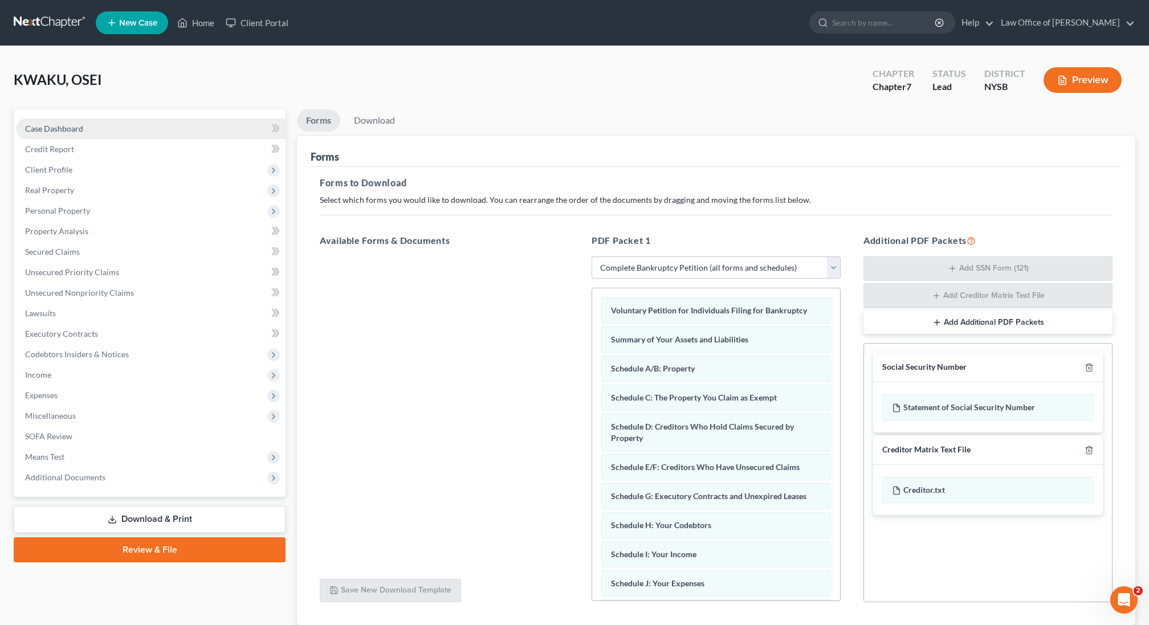
click at [93, 123] on link "Case Dashboard" at bounding box center [151, 129] width 270 height 21
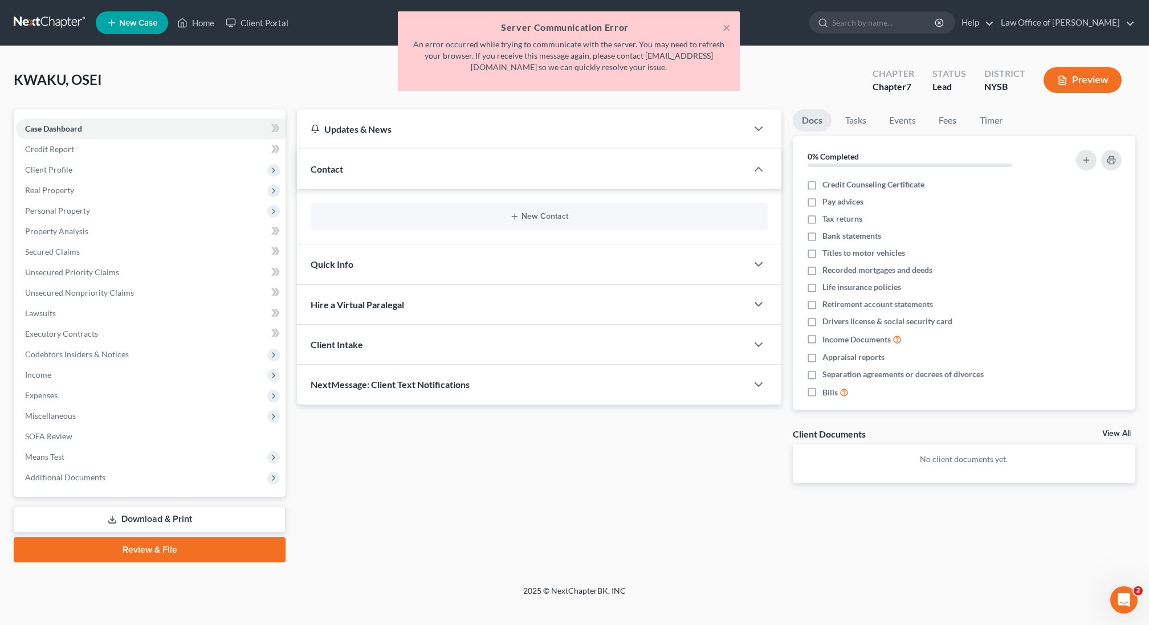
click at [731, 30] on div "× Server Communication Error An error occurred while trying to communicate with…" at bounding box center [569, 51] width 342 height 80
click at [728, 29] on button "×" at bounding box center [727, 28] width 8 height 14
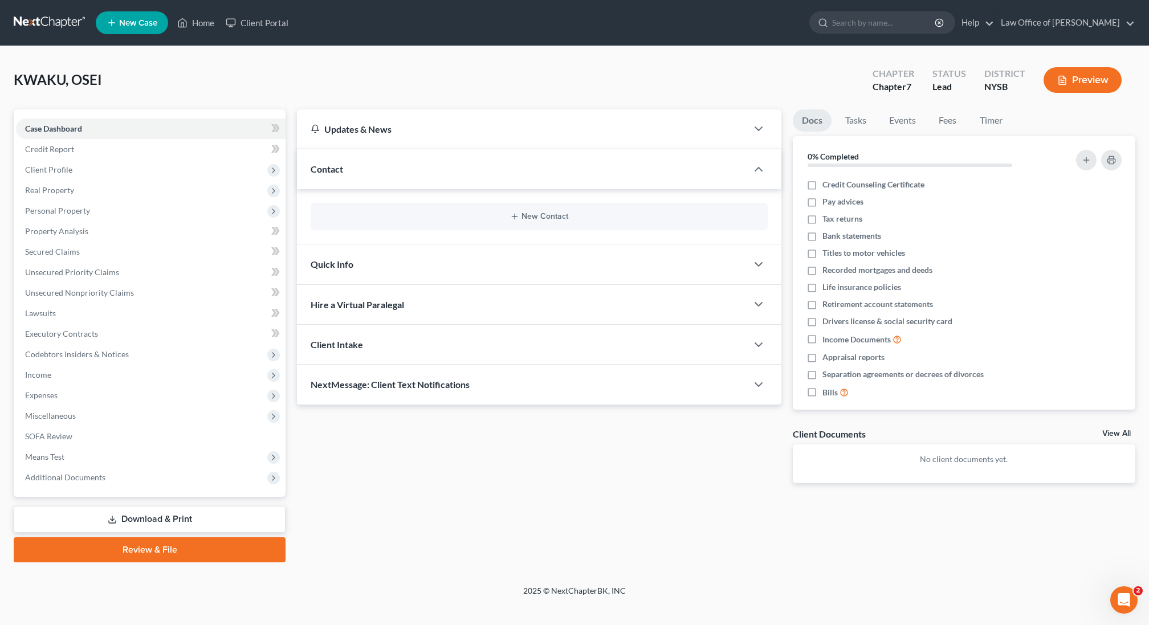
click at [164, 520] on link "Download & Print" at bounding box center [150, 519] width 272 height 27
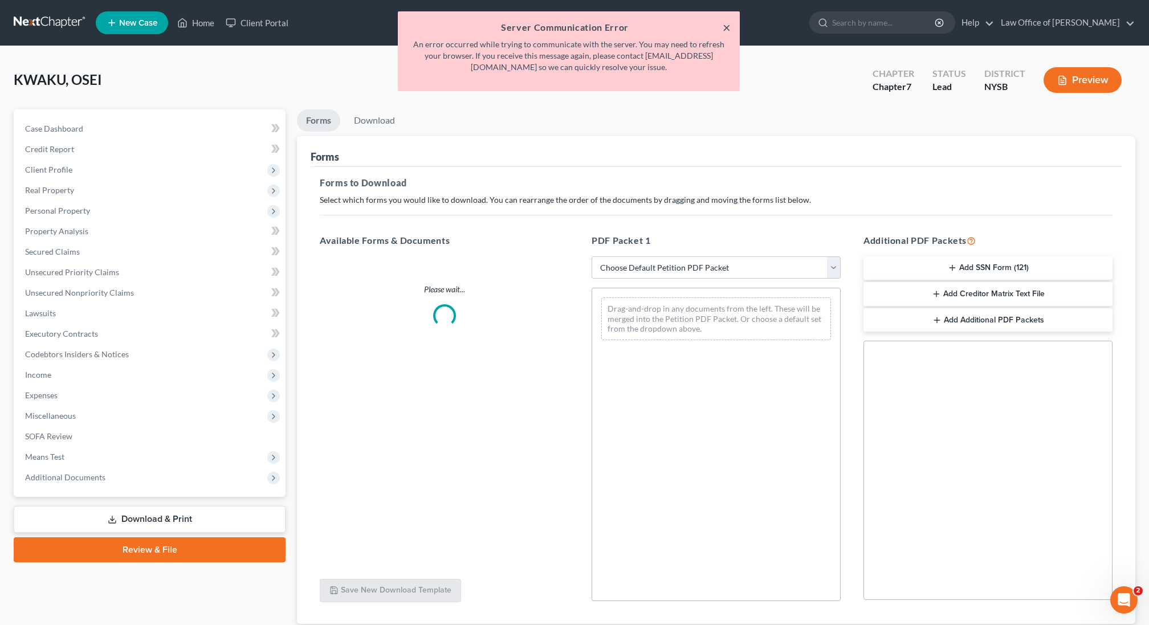
click at [727, 29] on button "×" at bounding box center [727, 28] width 8 height 14
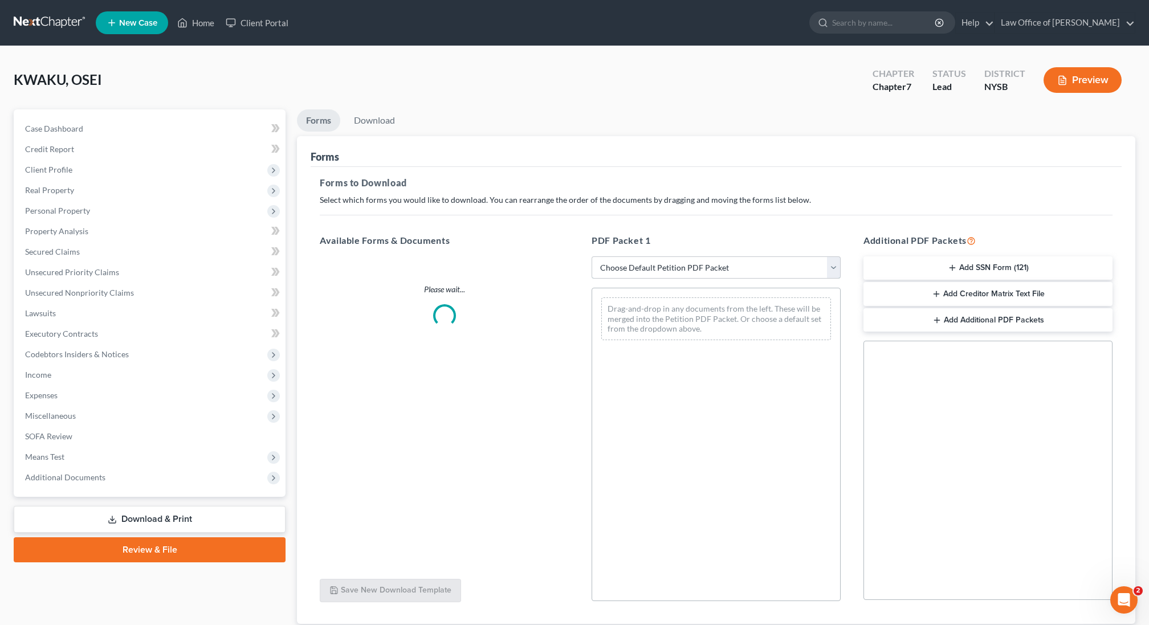
click at [658, 272] on select "Choose Default Petition PDF Packet Complete Bankruptcy Petition (all forms and …" at bounding box center [716, 268] width 249 height 23
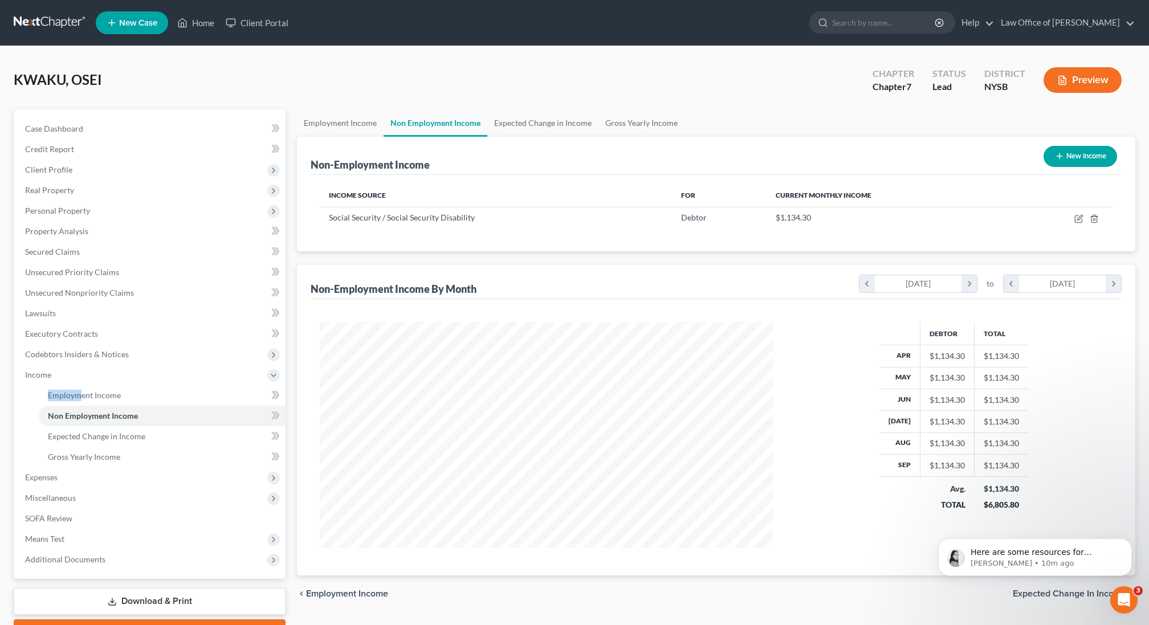
scroll to position [226, 475]
